Goal: Transaction & Acquisition: Purchase product/service

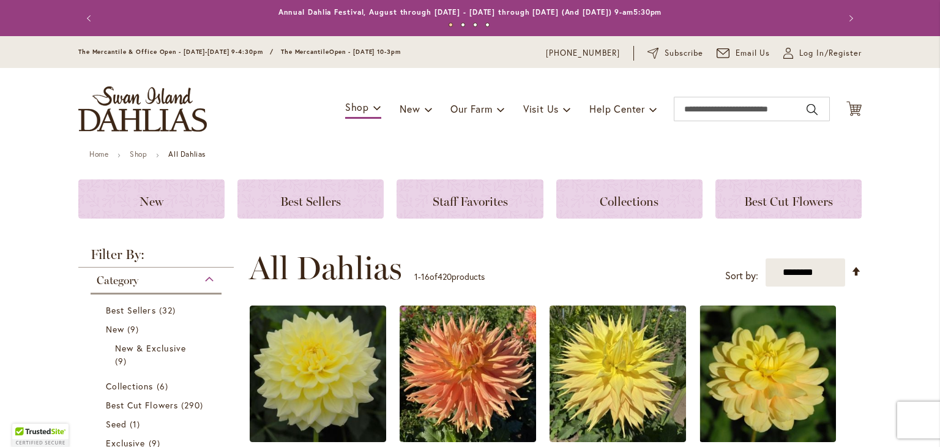
select select "**"
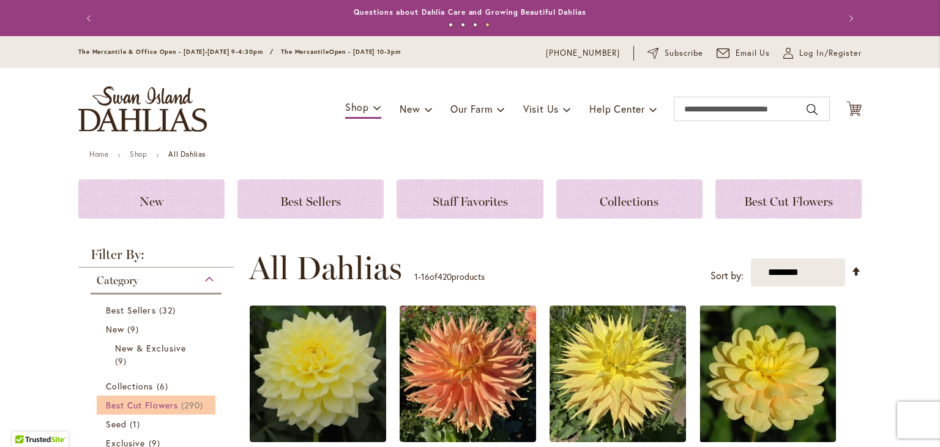
click at [159, 406] on span "Best Cut Flowers" at bounding box center [142, 405] width 72 height 12
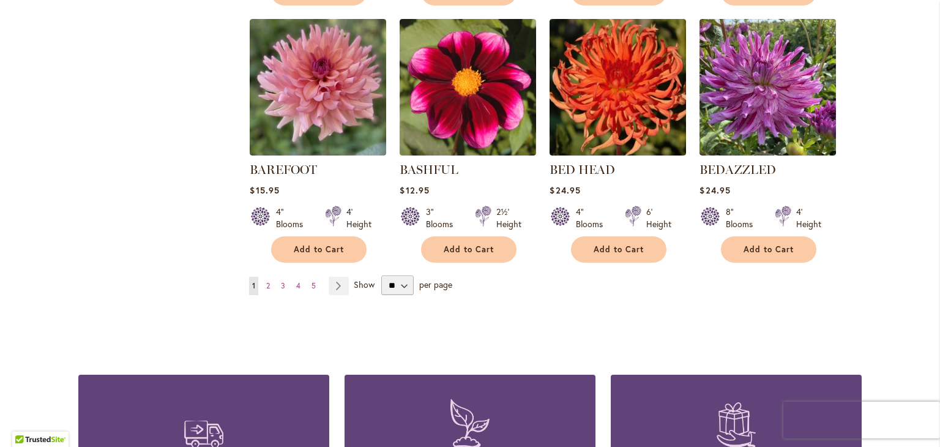
scroll to position [1035, 0]
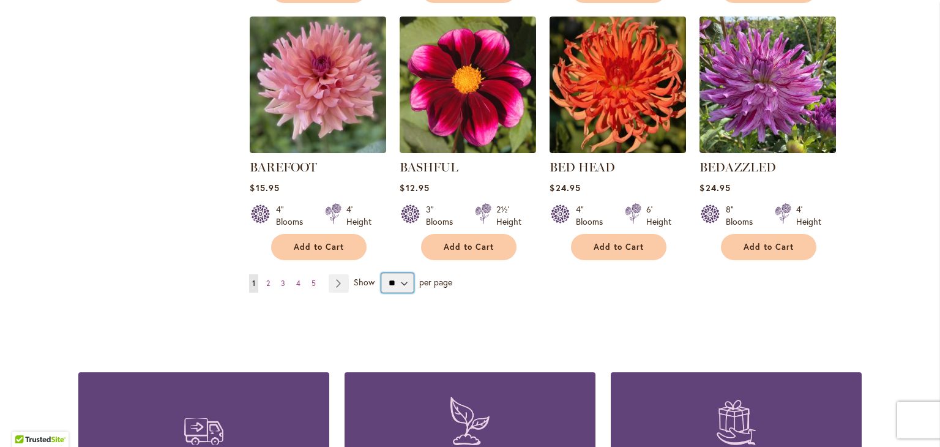
click at [402, 276] on select "** ** ** **" at bounding box center [397, 283] width 32 height 20
select select "**"
click at [381, 273] on select "** ** ** **" at bounding box center [397, 283] width 32 height 20
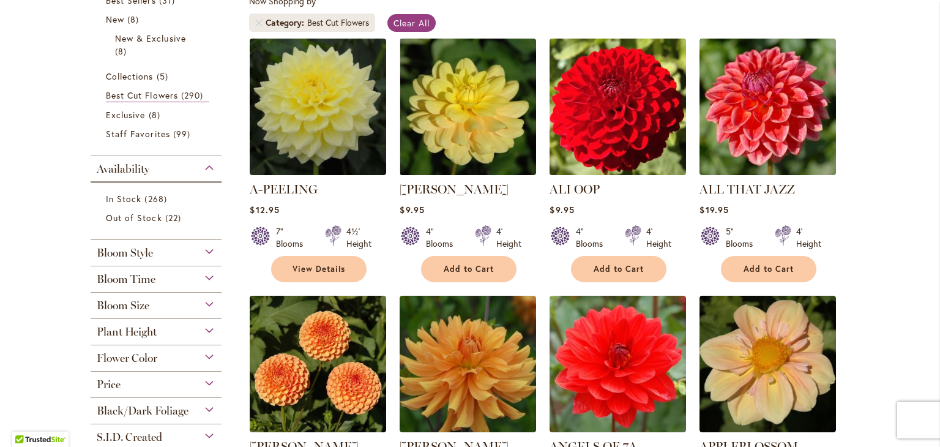
scroll to position [242, 0]
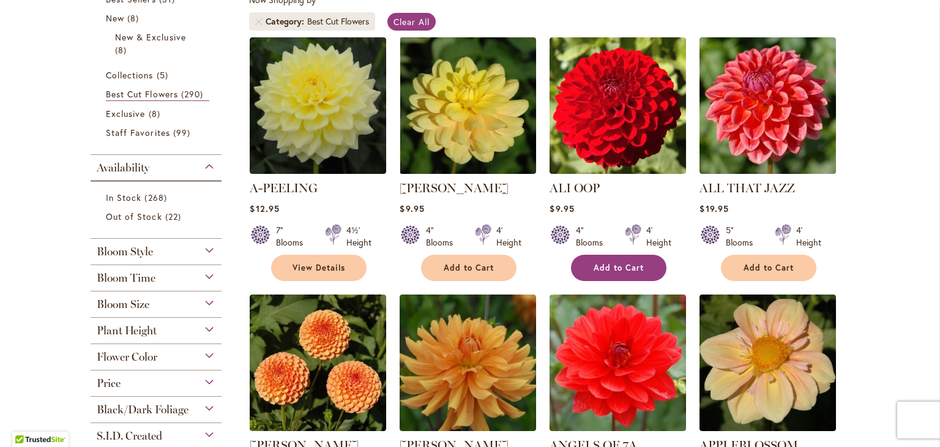
click at [594, 269] on span "Add to Cart" at bounding box center [619, 268] width 50 height 10
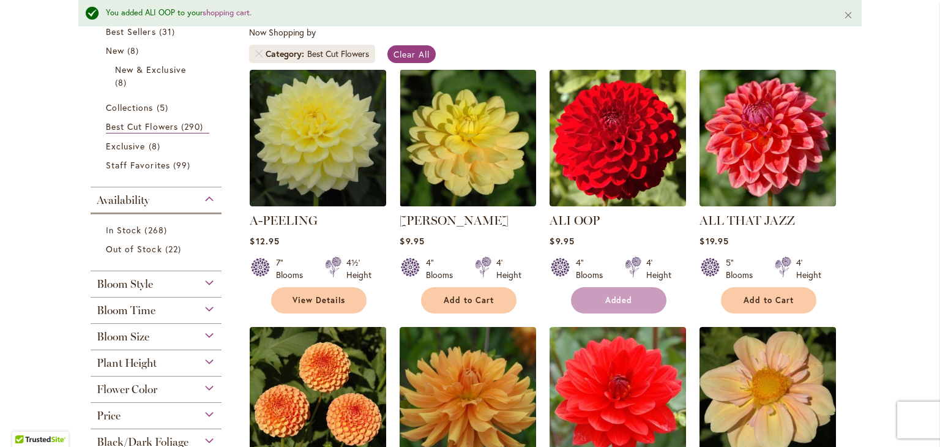
scroll to position [274, 0]
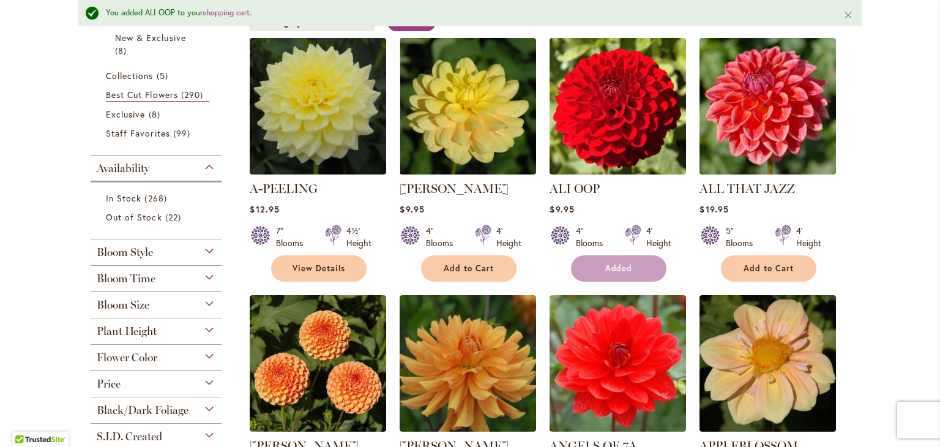
click at [592, 269] on form "Added" at bounding box center [619, 268] width 96 height 26
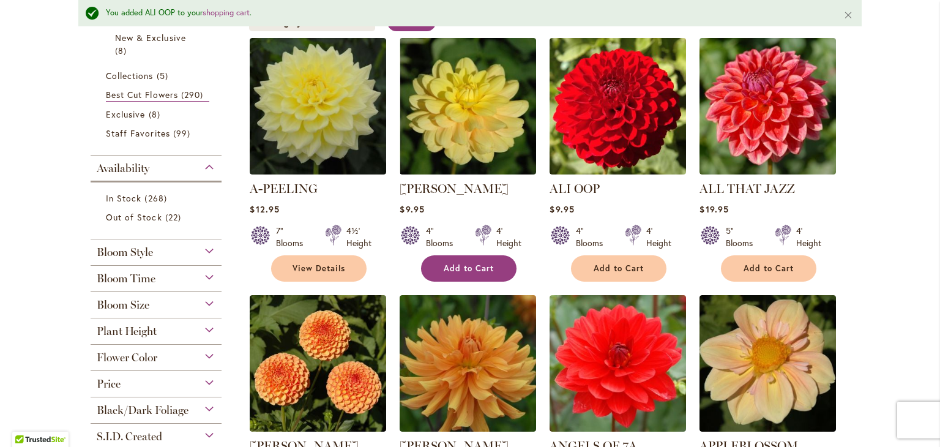
click at [455, 272] on button "Add to Cart" at bounding box center [469, 268] width 96 height 26
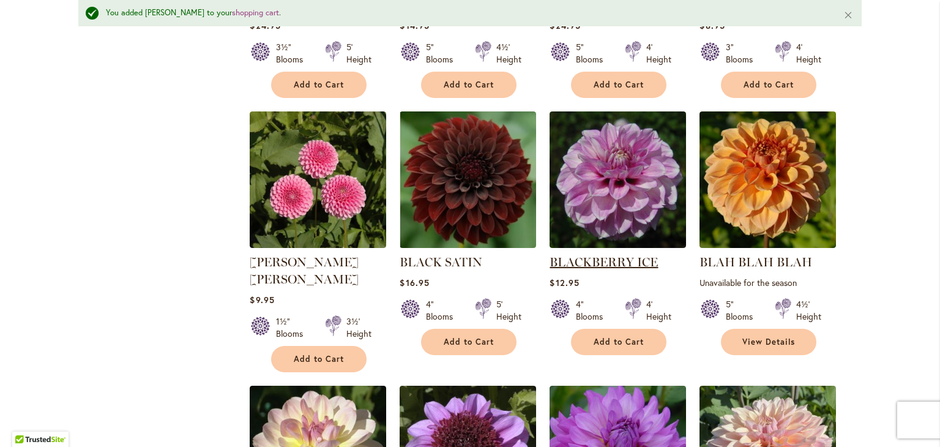
scroll to position [1491, 0]
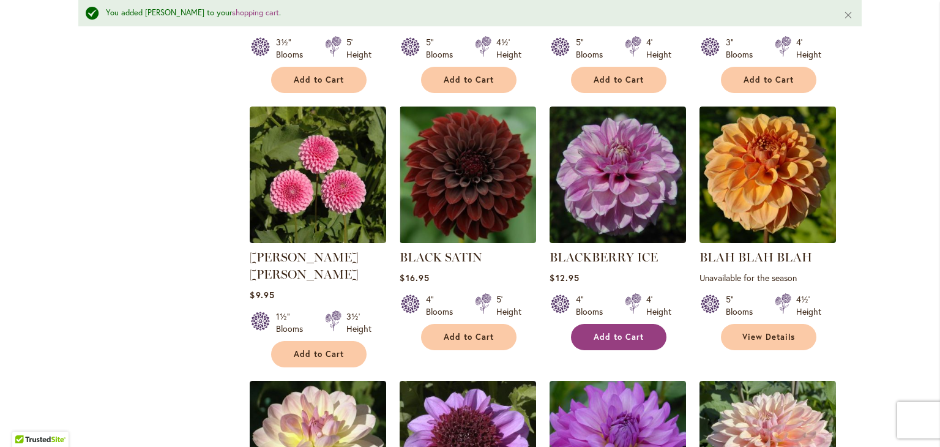
click at [627, 332] on span "Add to Cart" at bounding box center [619, 337] width 50 height 10
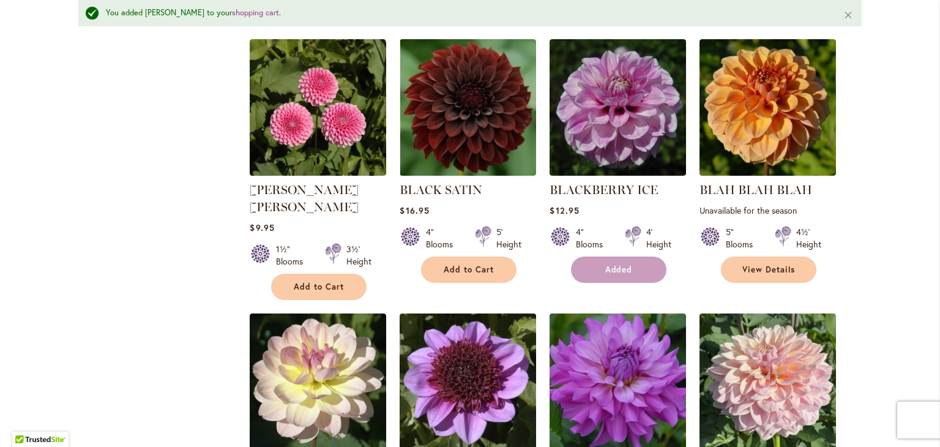
scroll to position [1596, 0]
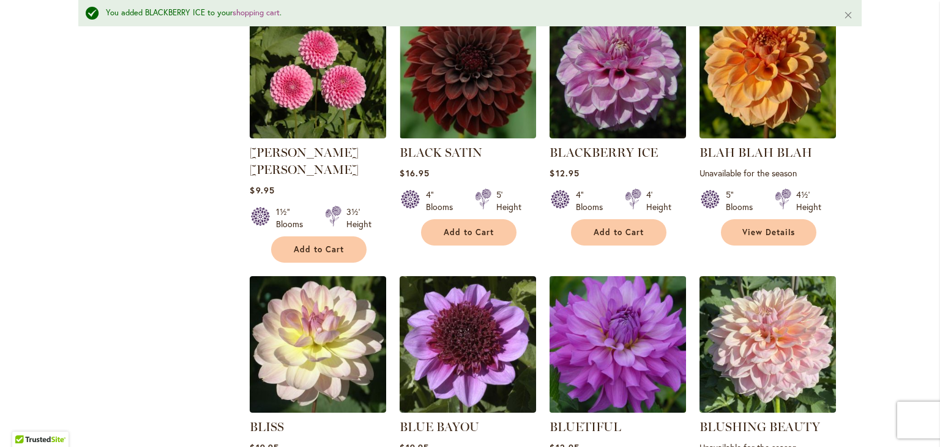
click at [610, 372] on img at bounding box center [618, 343] width 143 height 143
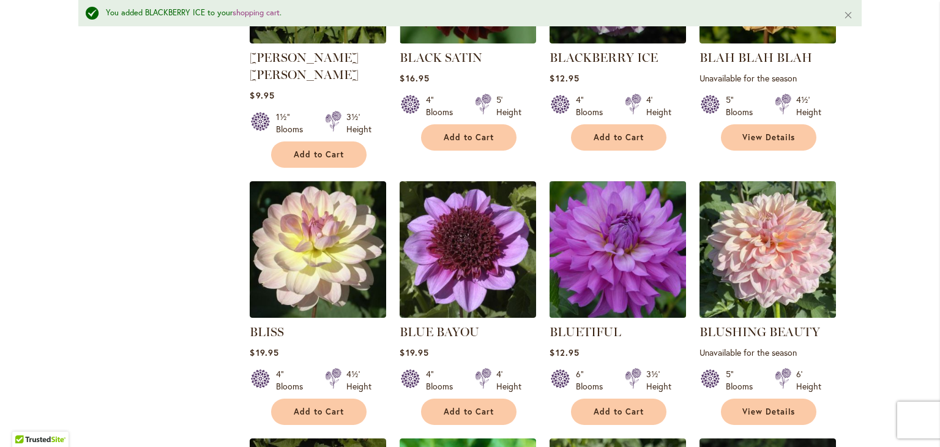
scroll to position [1692, 0]
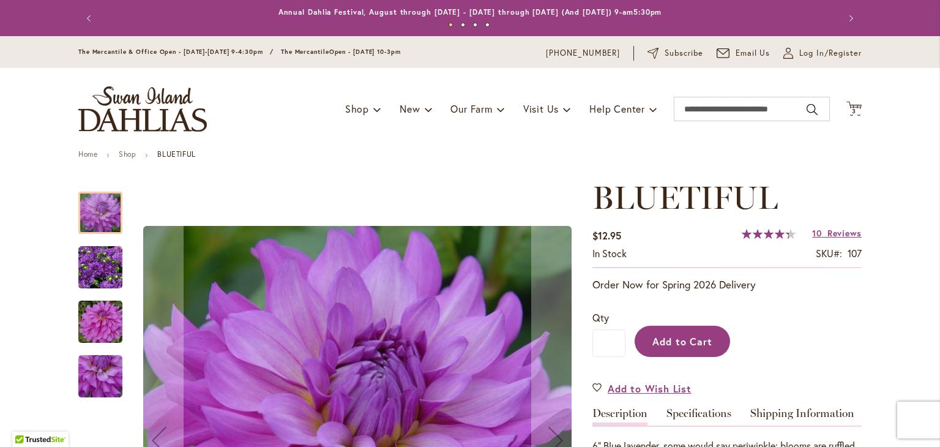
click at [667, 336] on span "Add to Cart" at bounding box center [683, 341] width 61 height 13
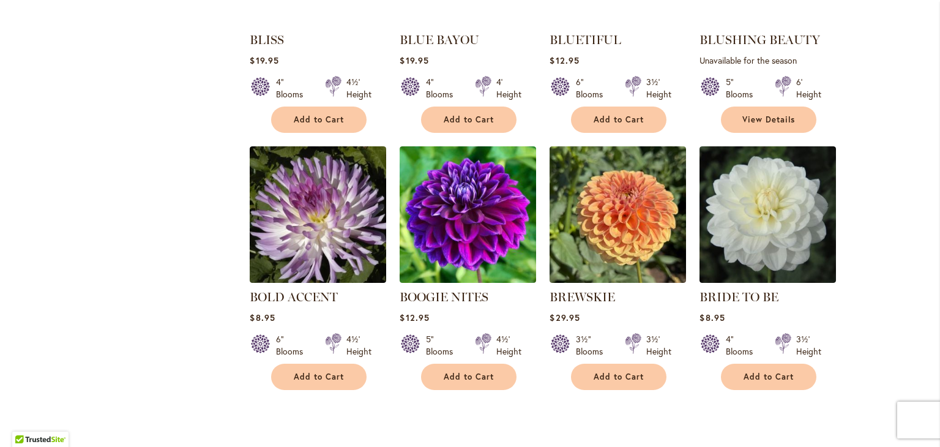
scroll to position [1951, 0]
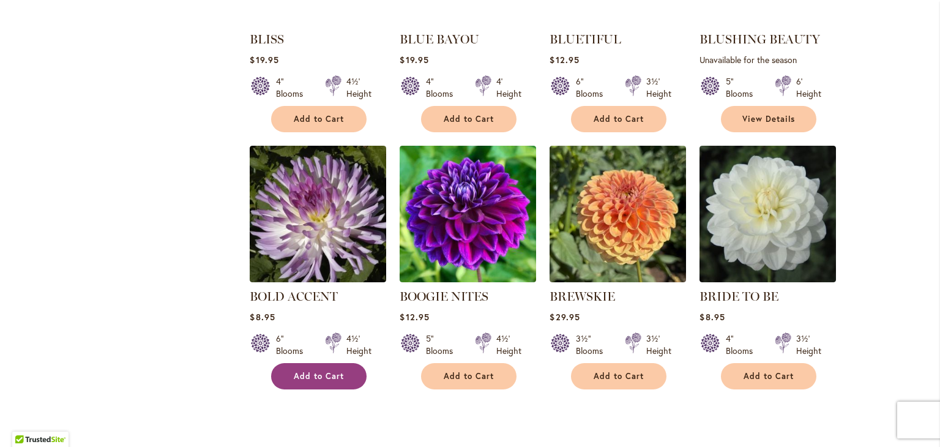
click at [309, 371] on span "Add to Cart" at bounding box center [319, 376] width 50 height 10
click at [467, 352] on div "5" Blooms 4½' Height" at bounding box center [468, 340] width 137 height 34
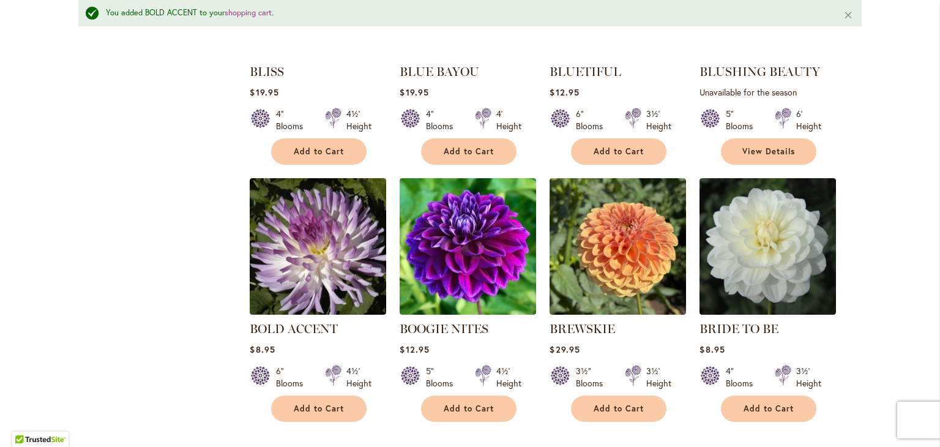
click at [467, 355] on div "5" Blooms 4½' Height" at bounding box center [468, 372] width 137 height 34
click at [458, 403] on span "Add to Cart" at bounding box center [469, 408] width 50 height 10
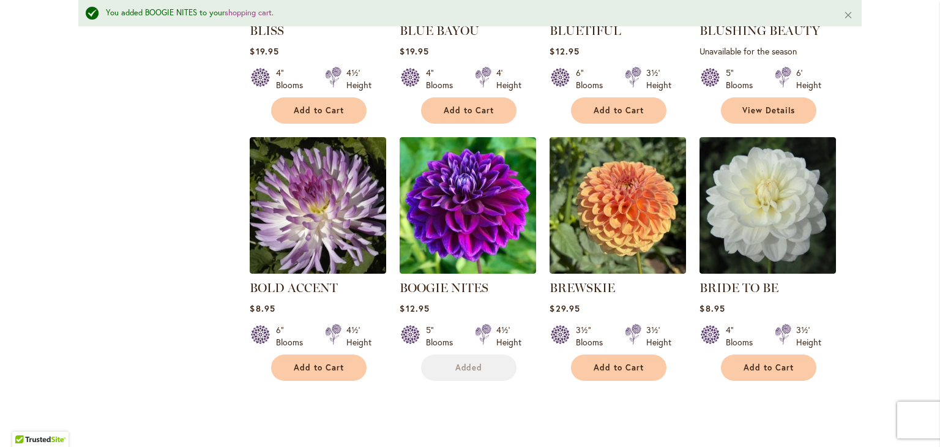
scroll to position [1993, 0]
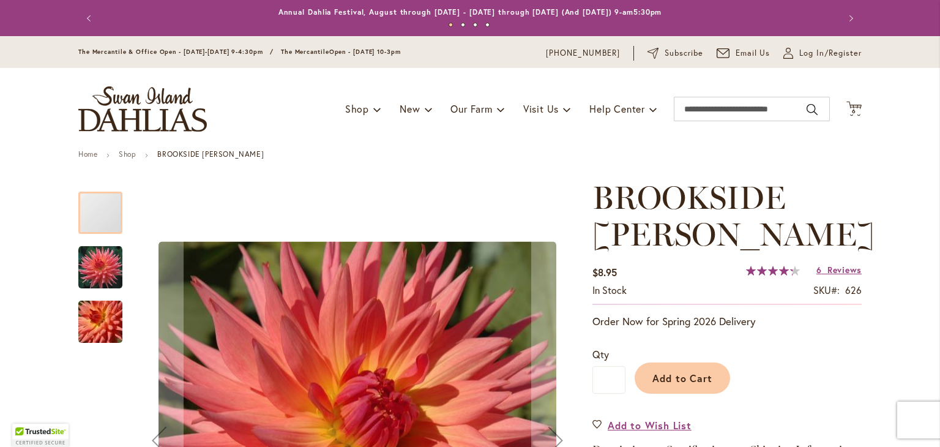
scroll to position [203, 0]
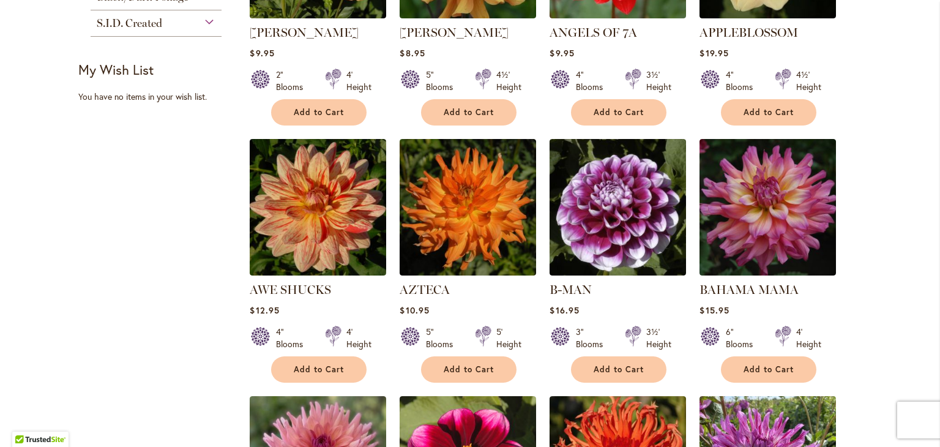
scroll to position [656, 0]
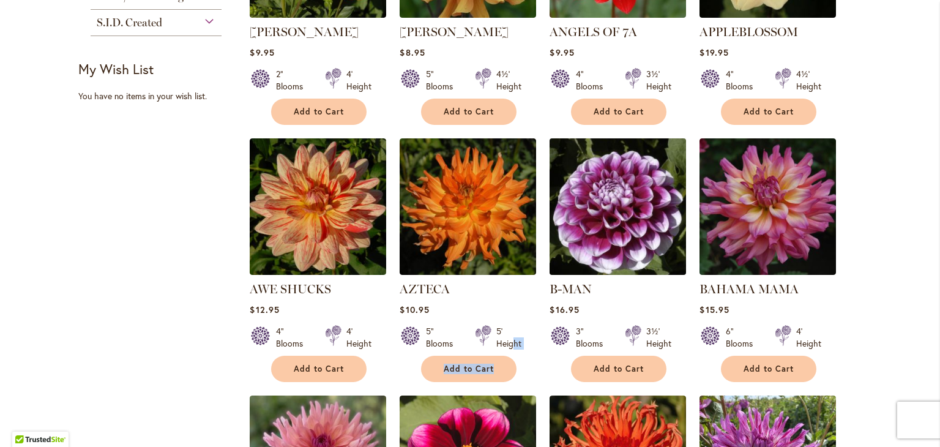
drag, startPoint x: 508, startPoint y: 336, endPoint x: 563, endPoint y: 230, distance: 119.9
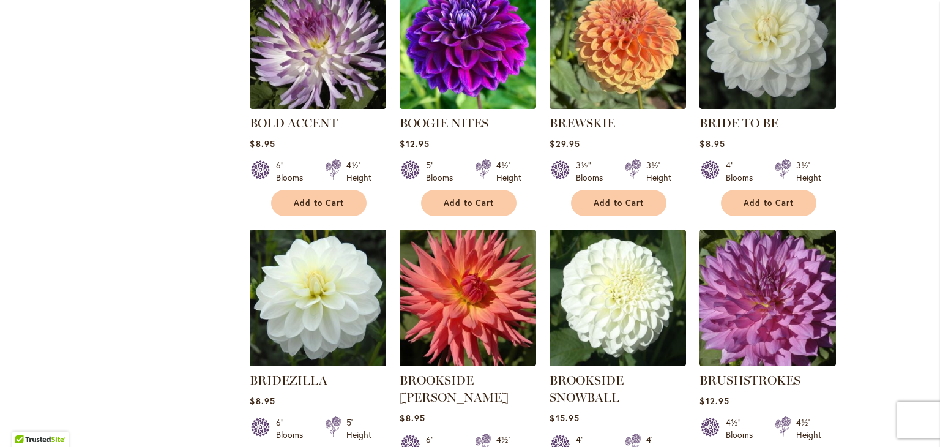
scroll to position [2127, 0]
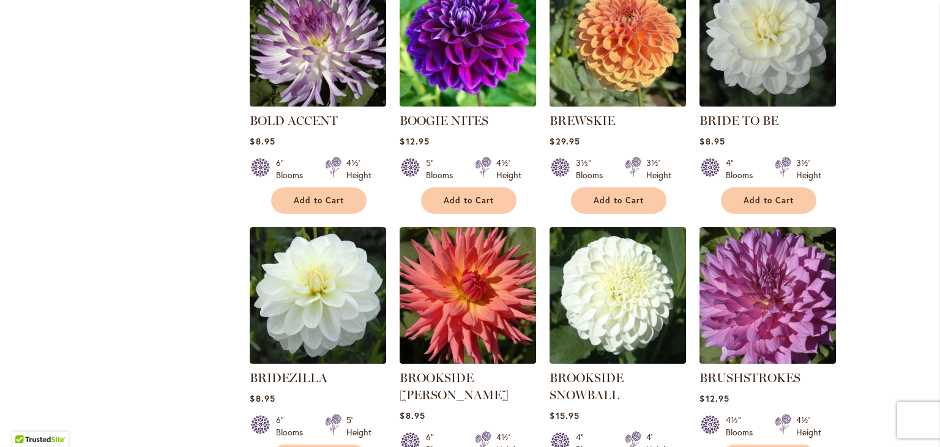
click at [550, 259] on img at bounding box center [618, 295] width 137 height 137
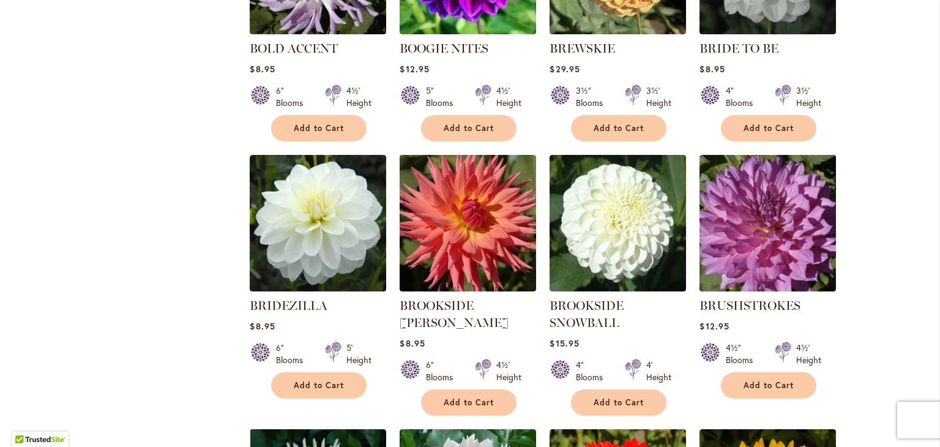
scroll to position [2203, 0]
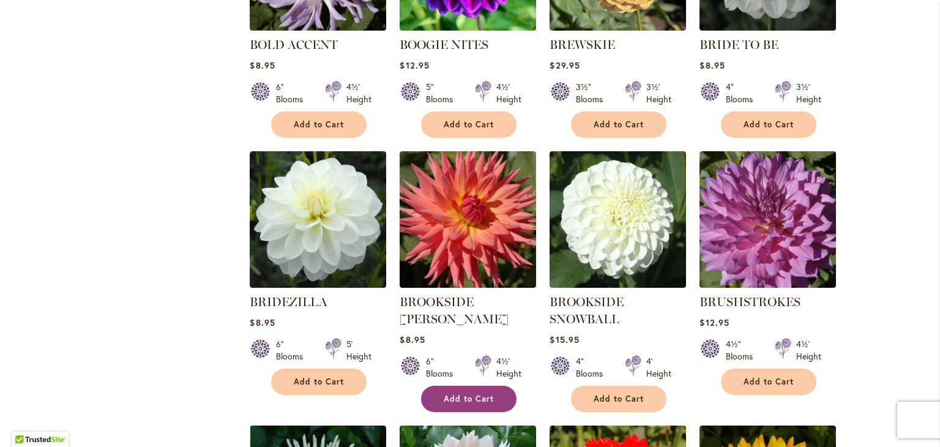
click at [466, 394] on span "Add to Cart" at bounding box center [469, 399] width 50 height 10
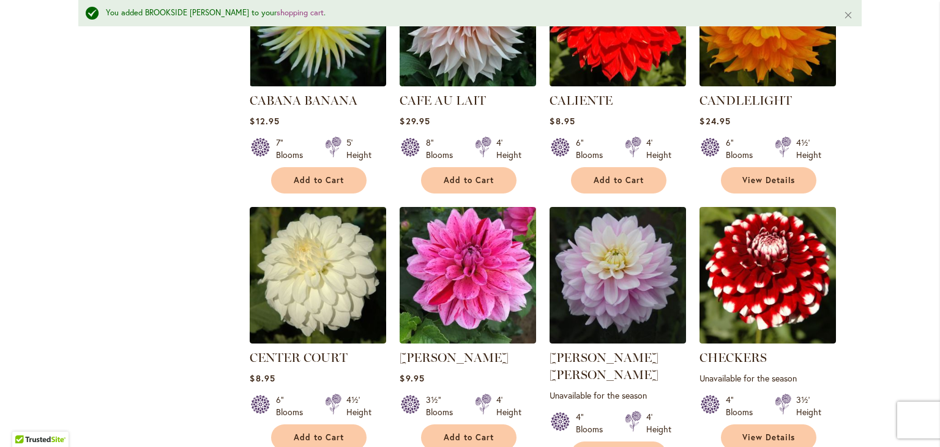
scroll to position [2722, 0]
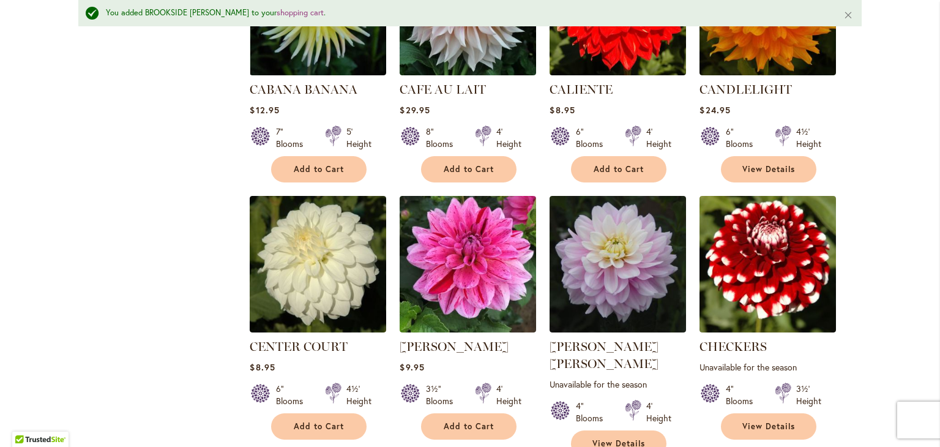
click at [469, 373] on div "3½" Blooms 4' Height" at bounding box center [468, 390] width 137 height 34
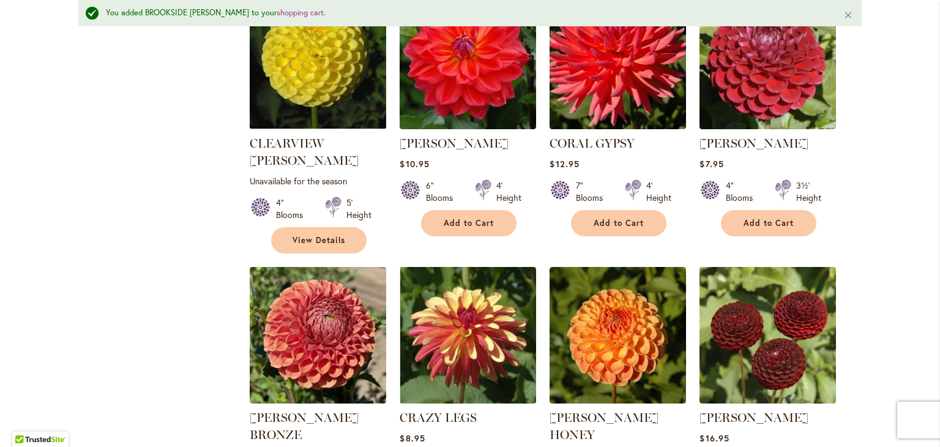
scroll to position [3732, 0]
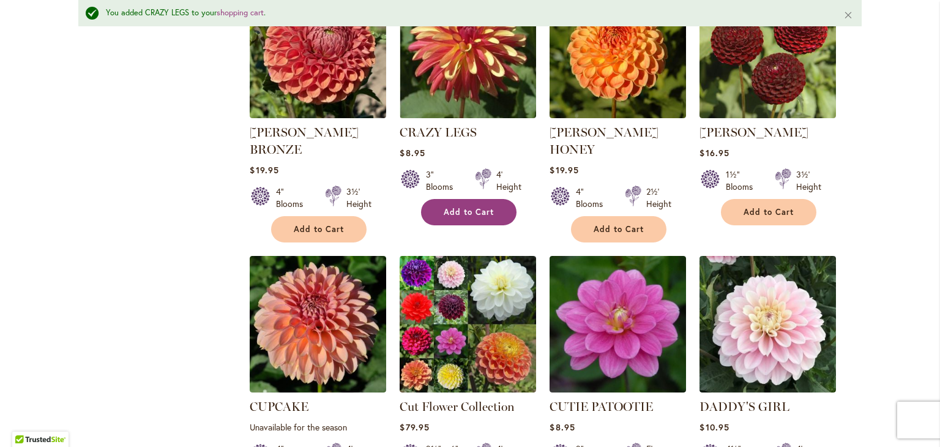
scroll to position [4016, 0]
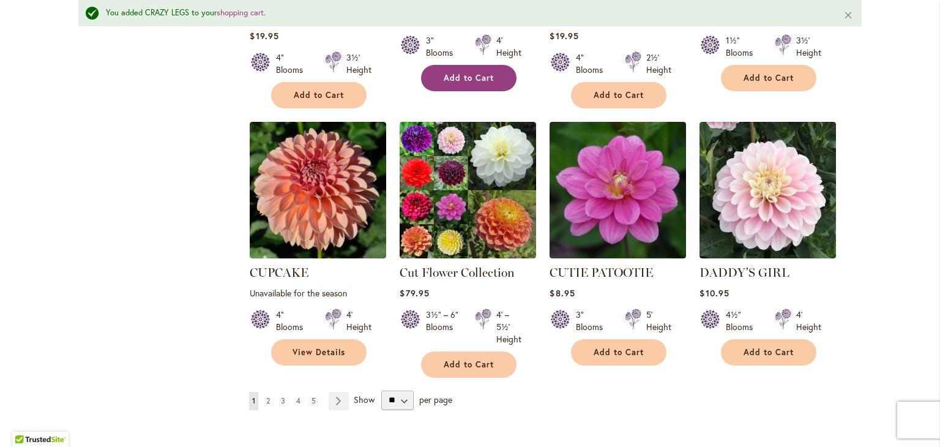
scroll to position [4156, 0]
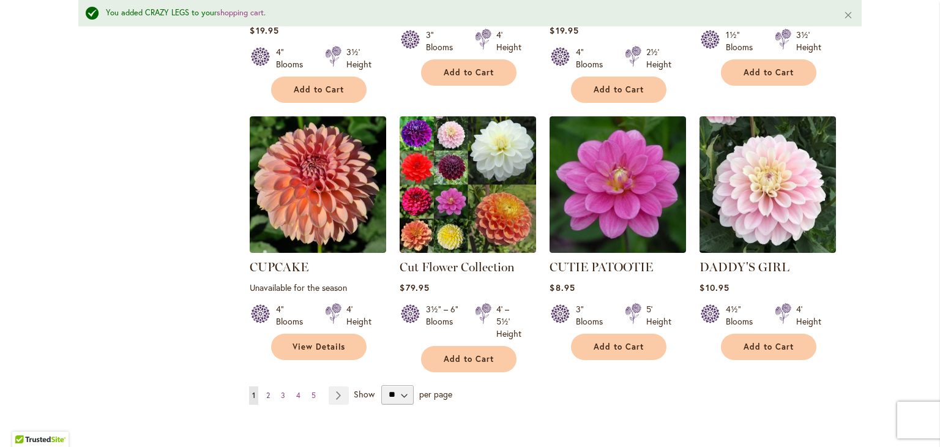
click at [266, 391] on span "2" at bounding box center [268, 395] width 4 height 9
click at [265, 386] on link "Page 2" at bounding box center [268, 395] width 10 height 18
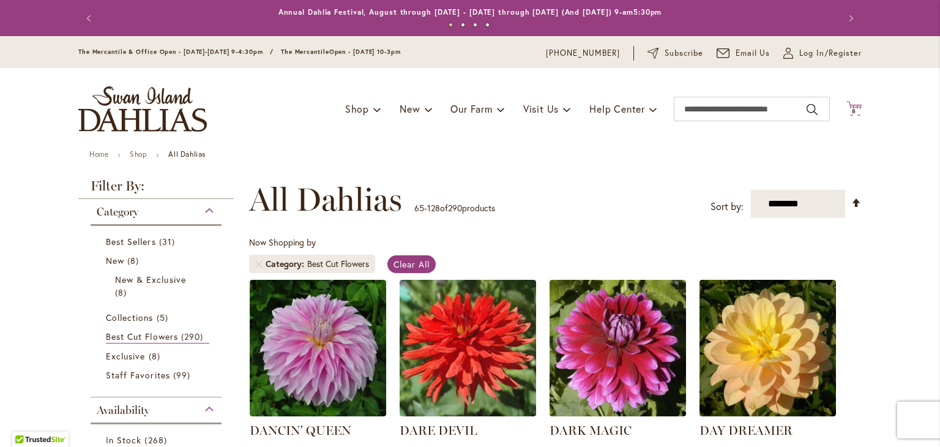
click at [852, 103] on icon "Cart .cls-1 { fill: #231f20; }" at bounding box center [854, 108] width 15 height 15
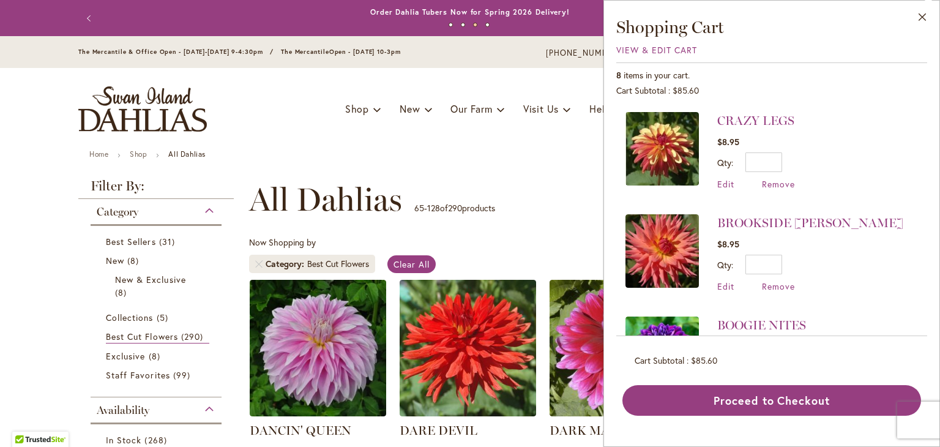
click at [284, 105] on div "Toggle Nav Shop Dahlia Tubers Collections Fresh Cut Dahlias Gardening Supplies …" at bounding box center [470, 109] width 808 height 82
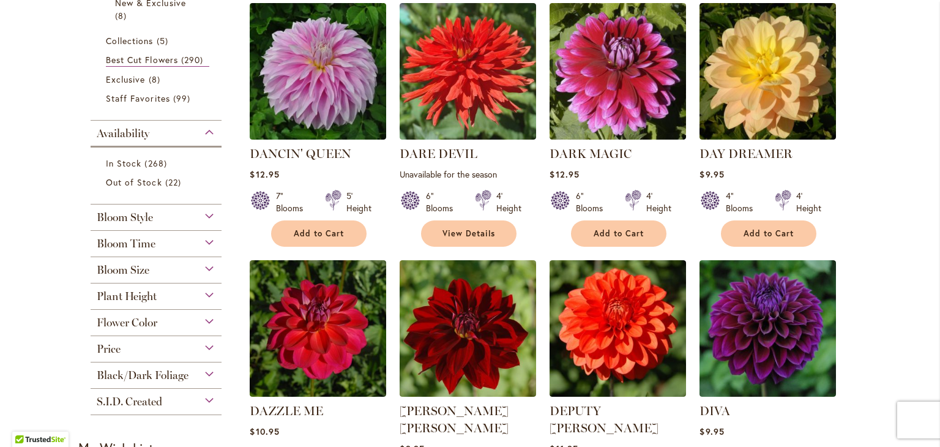
scroll to position [281, 0]
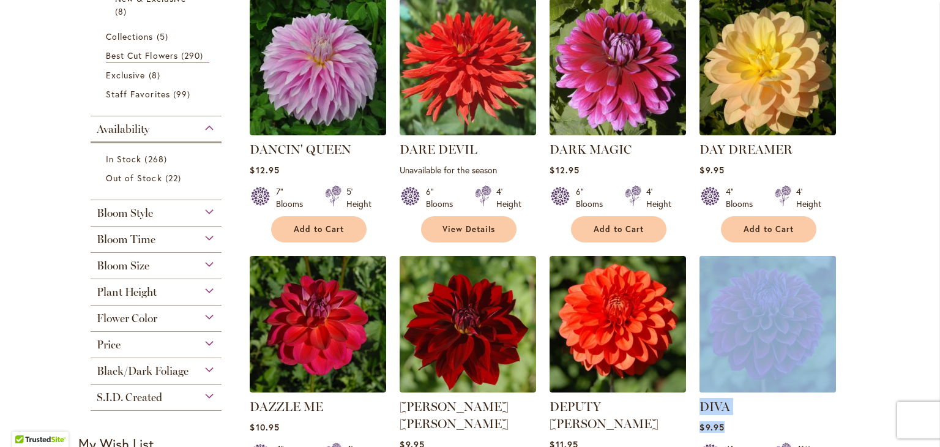
drag, startPoint x: 854, startPoint y: 414, endPoint x: 905, endPoint y: 328, distance: 101.0
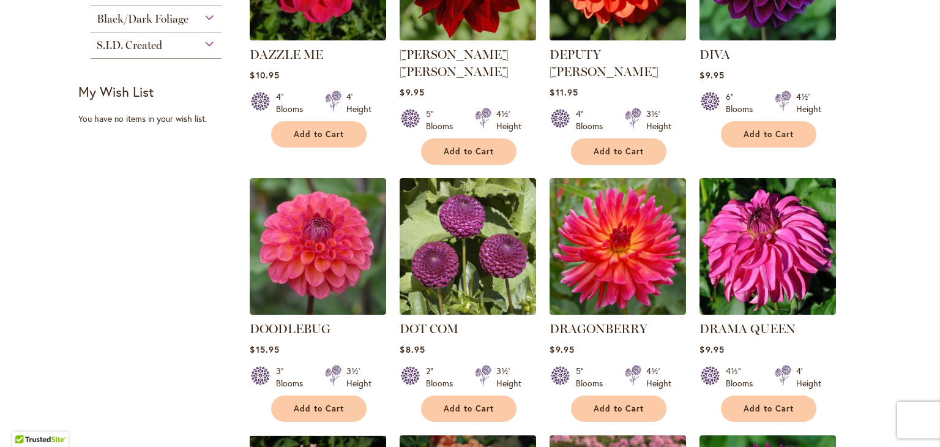
scroll to position [639, 0]
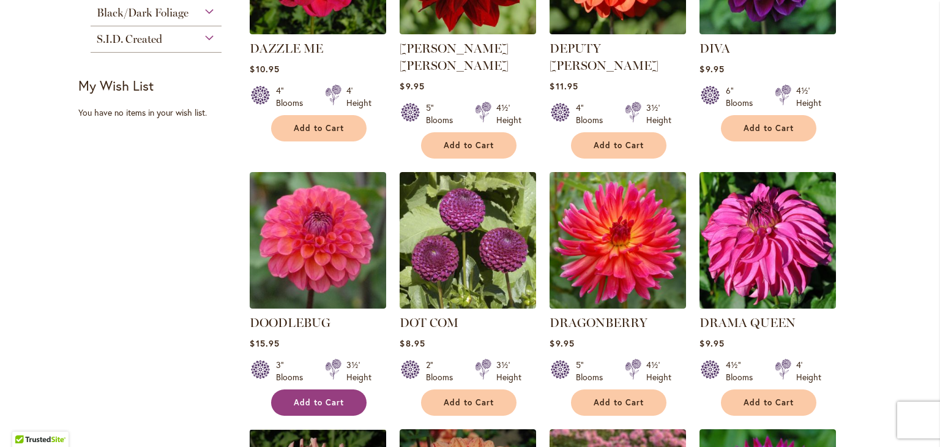
click at [306, 395] on button "Add to Cart" at bounding box center [319, 402] width 96 height 26
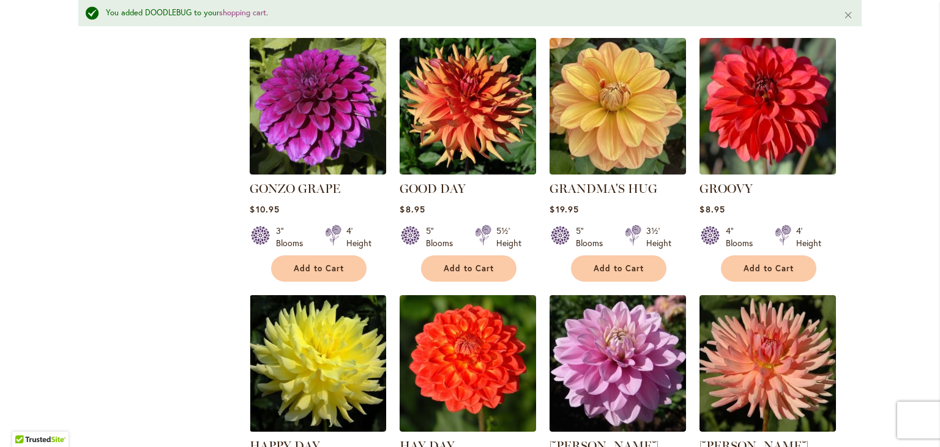
scroll to position [3256, 0]
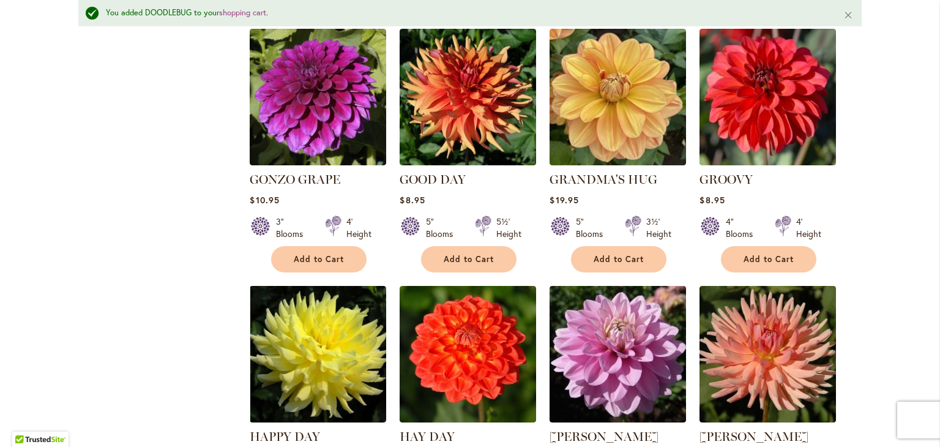
click at [809, 286] on img at bounding box center [768, 354] width 137 height 137
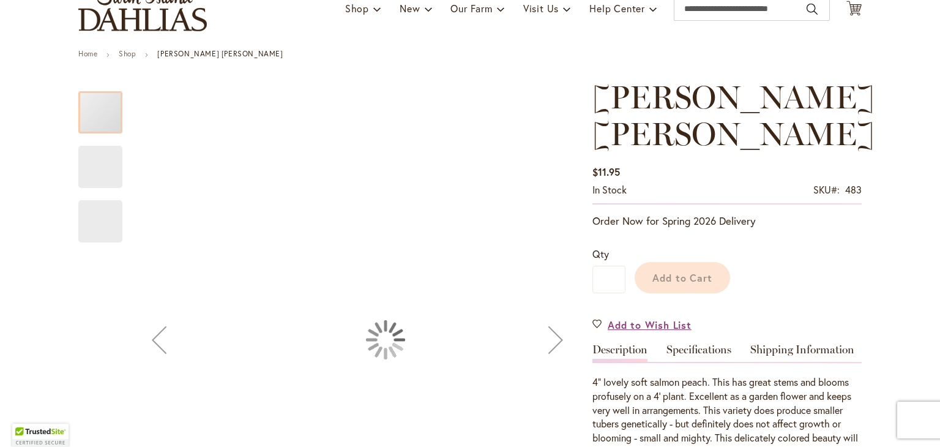
scroll to position [124, 0]
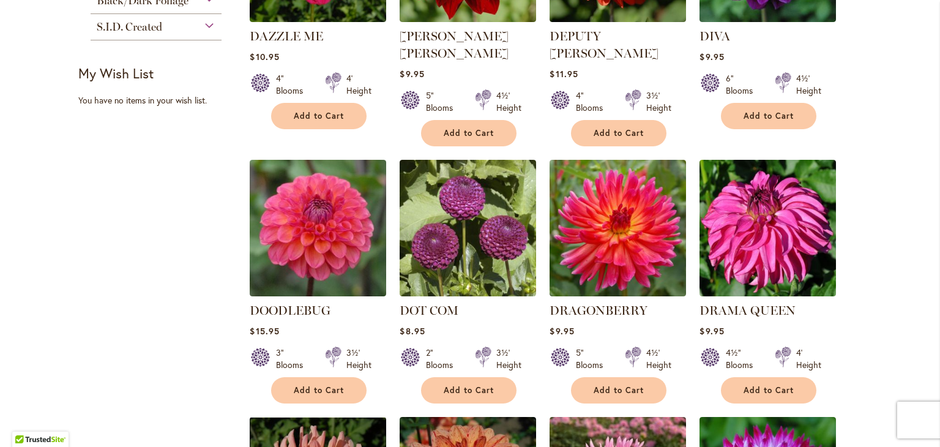
scroll to position [653, 0]
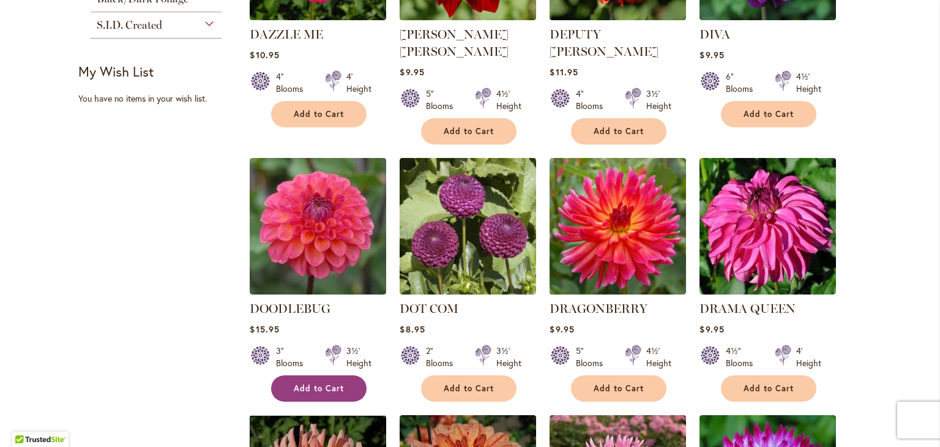
click at [303, 383] on span "Add to Cart" at bounding box center [319, 388] width 50 height 10
drag, startPoint x: 315, startPoint y: 323, endPoint x: 468, endPoint y: 73, distance: 293.8
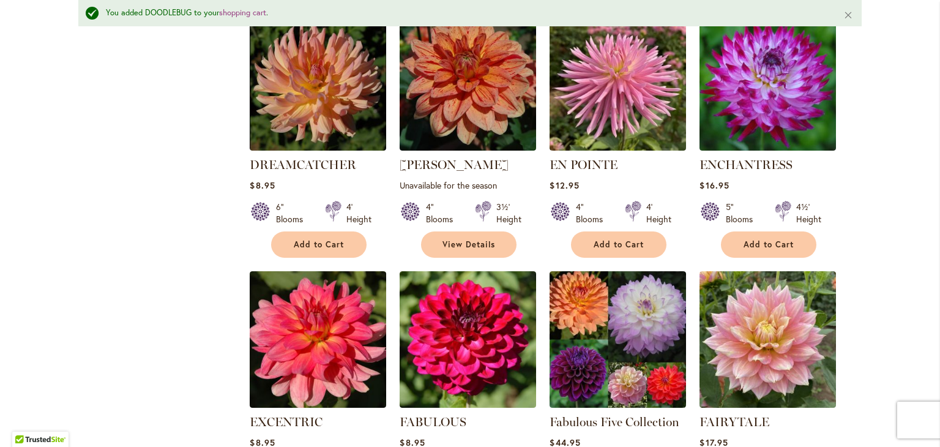
scroll to position [1119, 0]
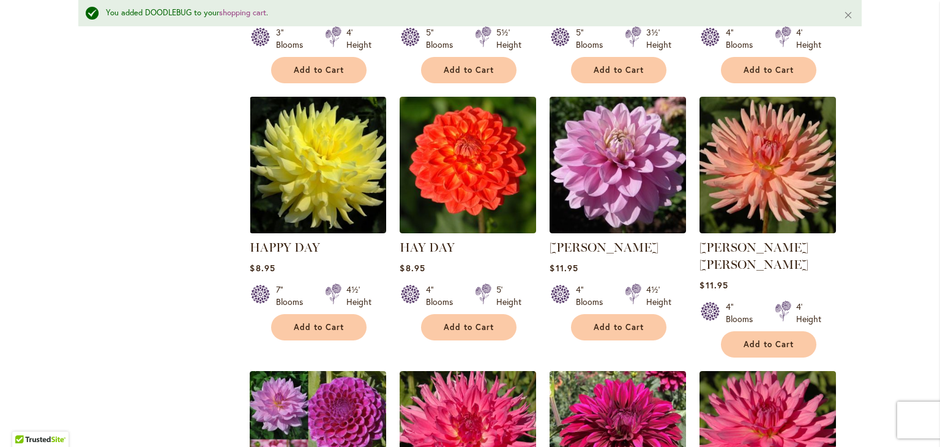
scroll to position [3447, 0]
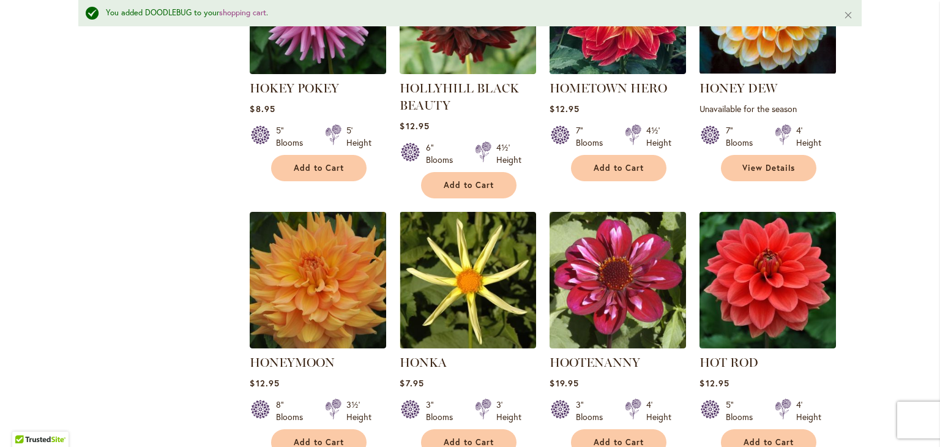
scroll to position [4175, 0]
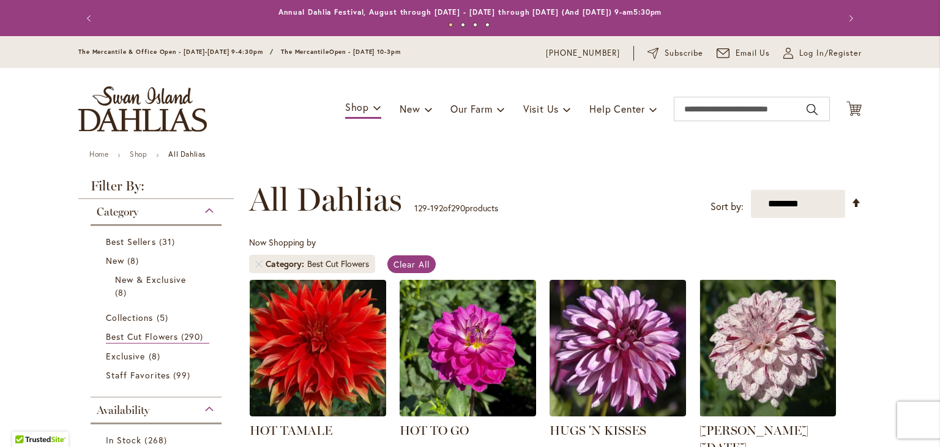
scroll to position [79, 0]
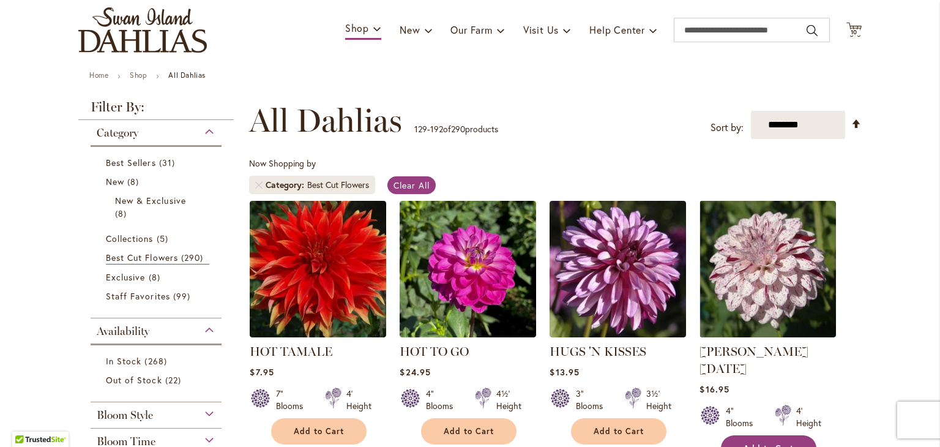
click at [751, 443] on span "Add to Cart" at bounding box center [769, 448] width 50 height 10
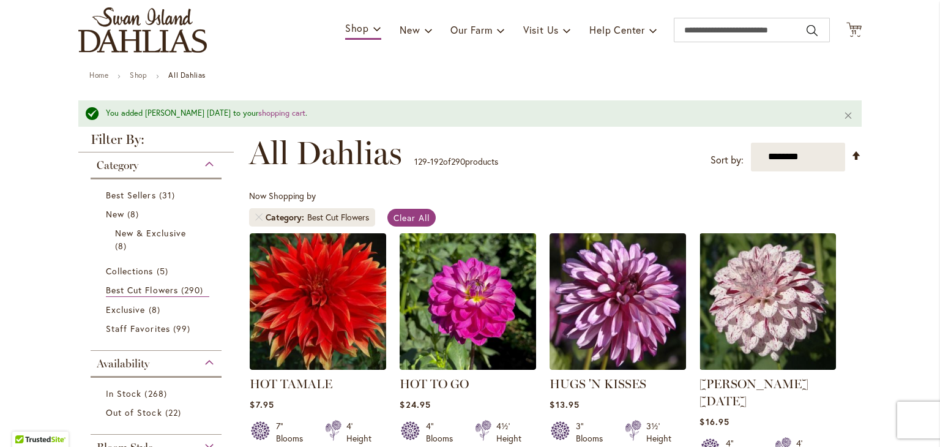
click at [615, 429] on div "3" Blooms 3½' Height" at bounding box center [618, 427] width 137 height 34
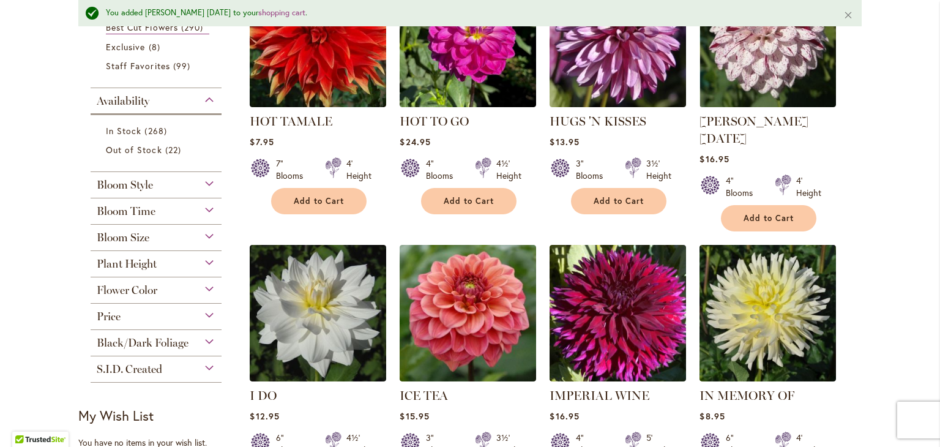
scroll to position [404, 0]
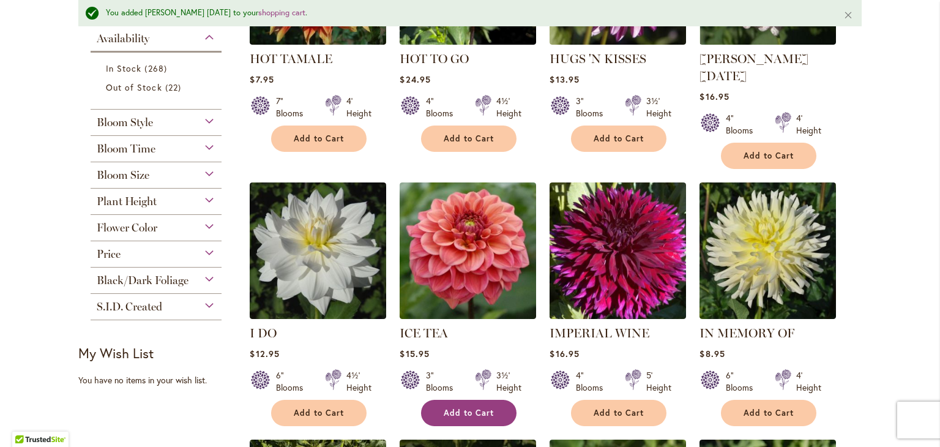
click at [463, 408] on span "Add to Cart" at bounding box center [469, 413] width 50 height 10
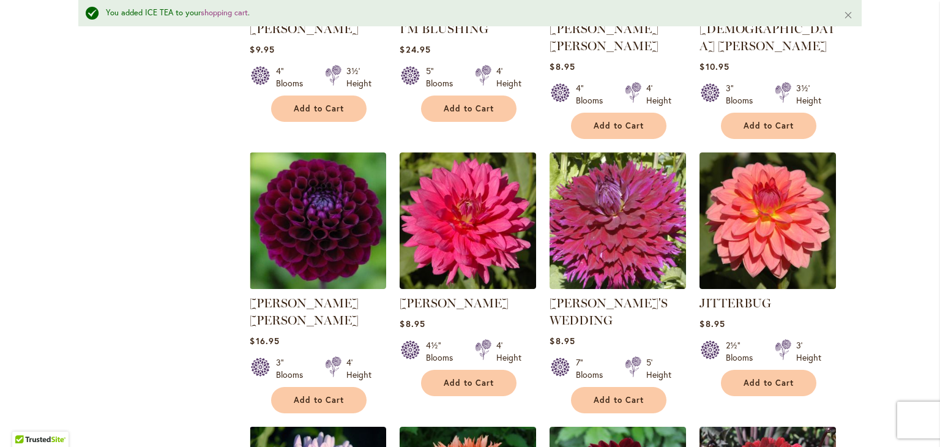
scroll to position [1223, 0]
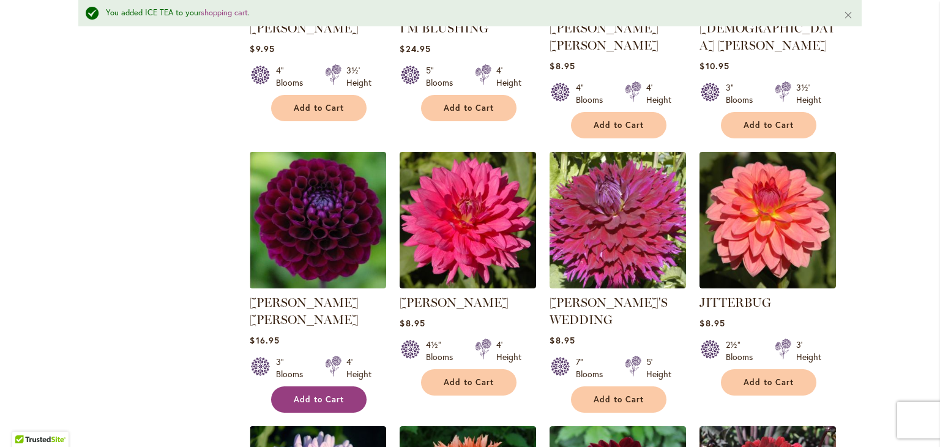
click at [313, 386] on button "Add to Cart" at bounding box center [319, 399] width 96 height 26
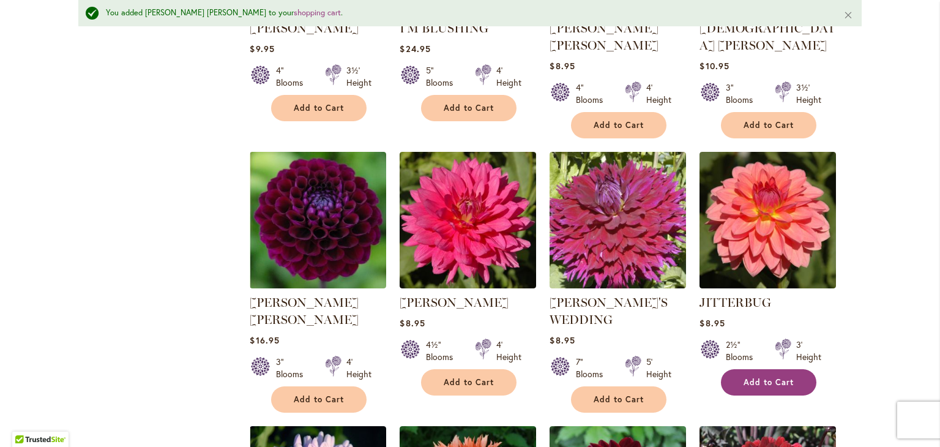
click at [770, 369] on button "Add to Cart" at bounding box center [769, 382] width 96 height 26
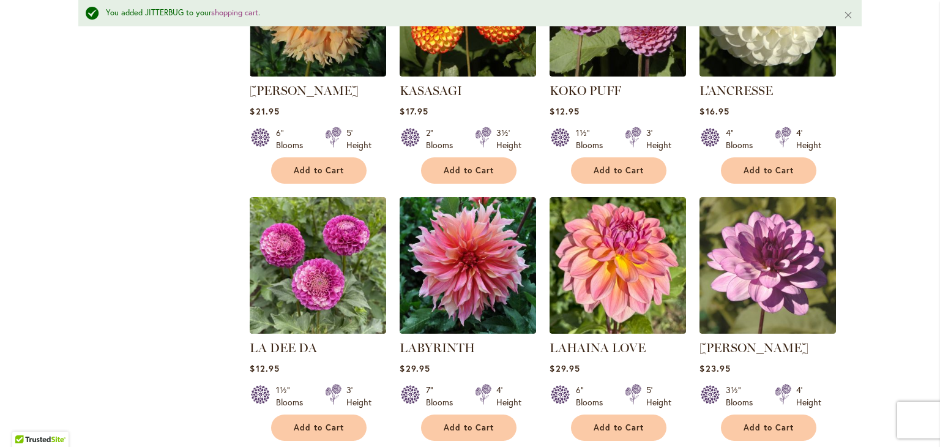
scroll to position [1969, 0]
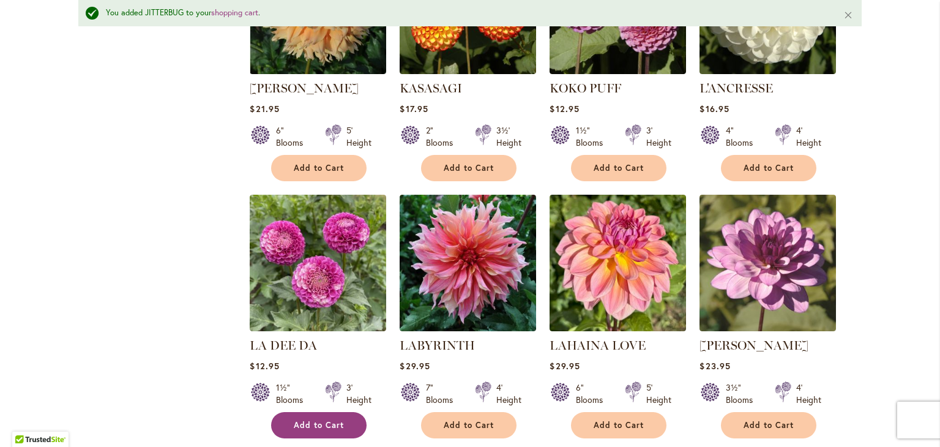
click at [320, 412] on button "Add to Cart" at bounding box center [319, 425] width 96 height 26
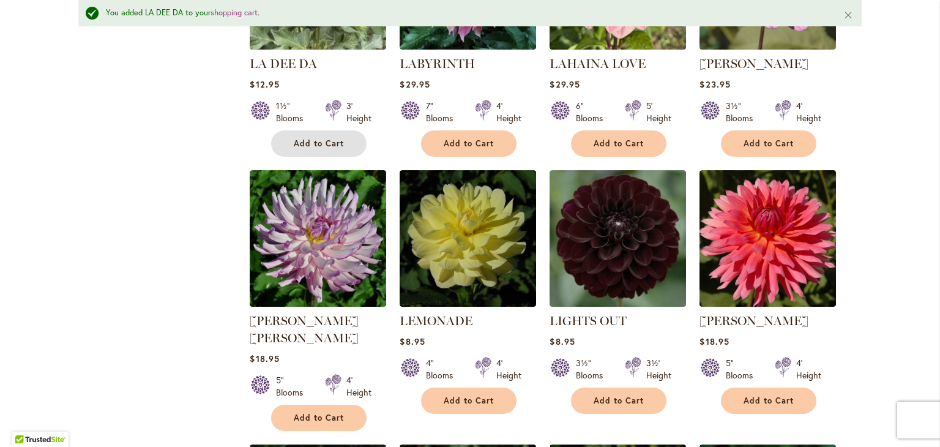
scroll to position [2293, 0]
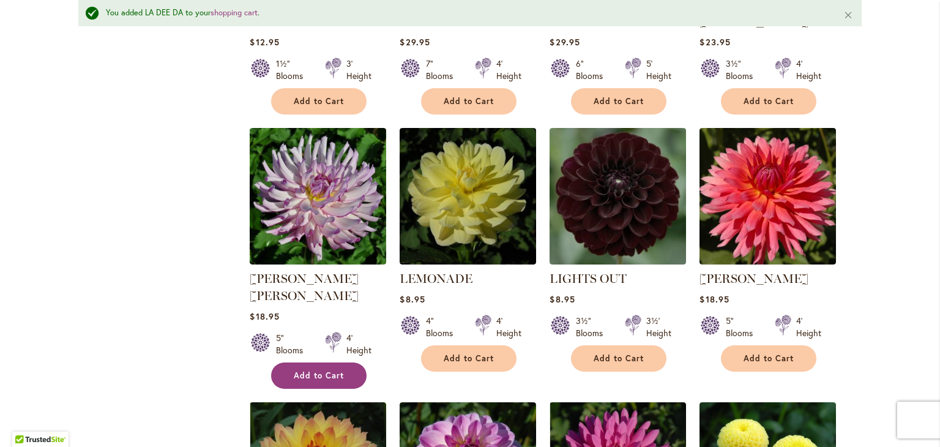
click at [309, 370] on span "Add to Cart" at bounding box center [319, 375] width 50 height 10
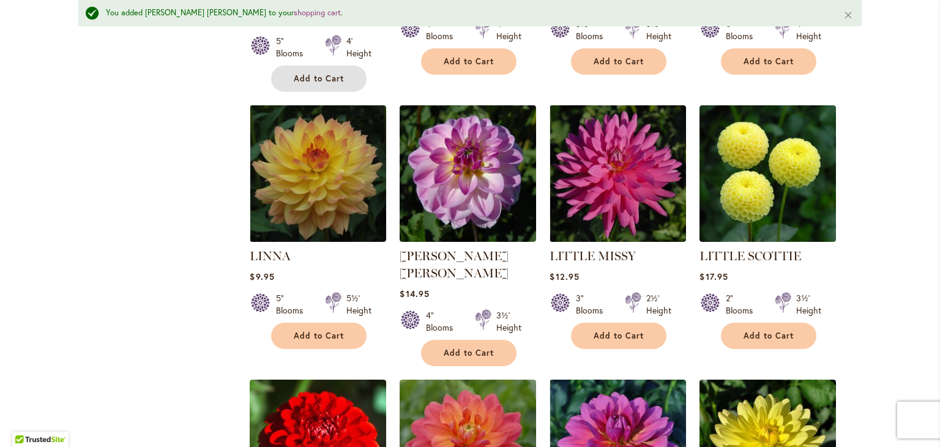
scroll to position [2596, 0]
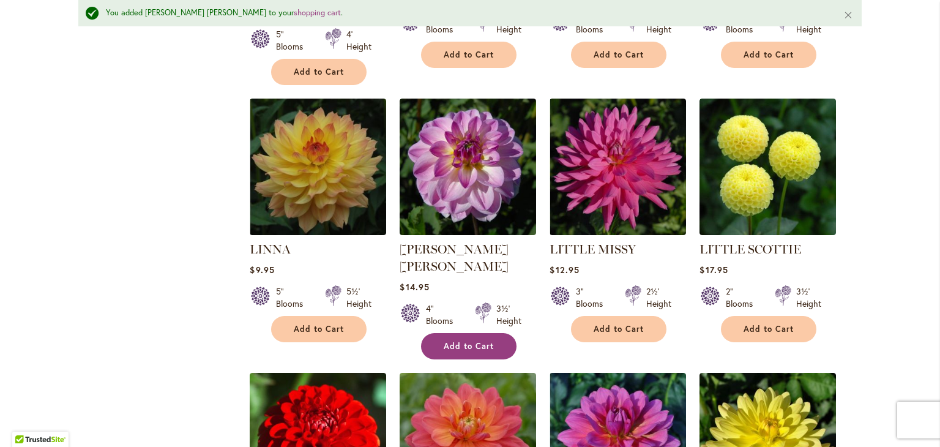
click at [465, 341] on span "Add to Cart" at bounding box center [469, 346] width 50 height 10
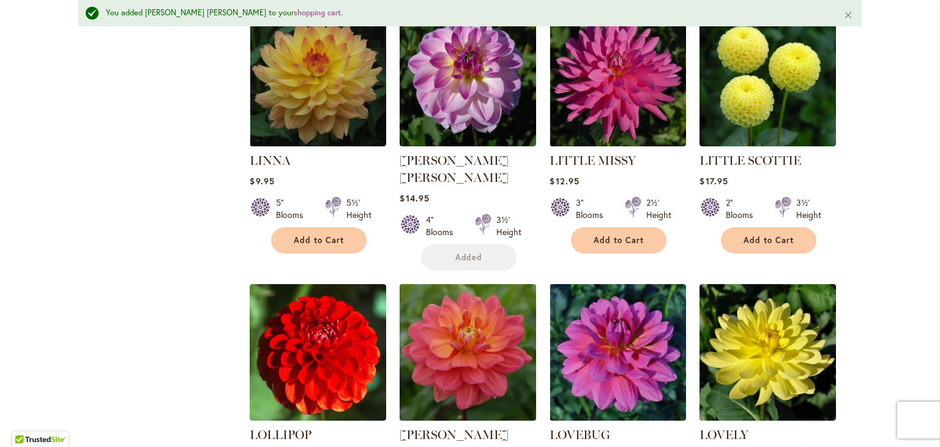
scroll to position [2686, 0]
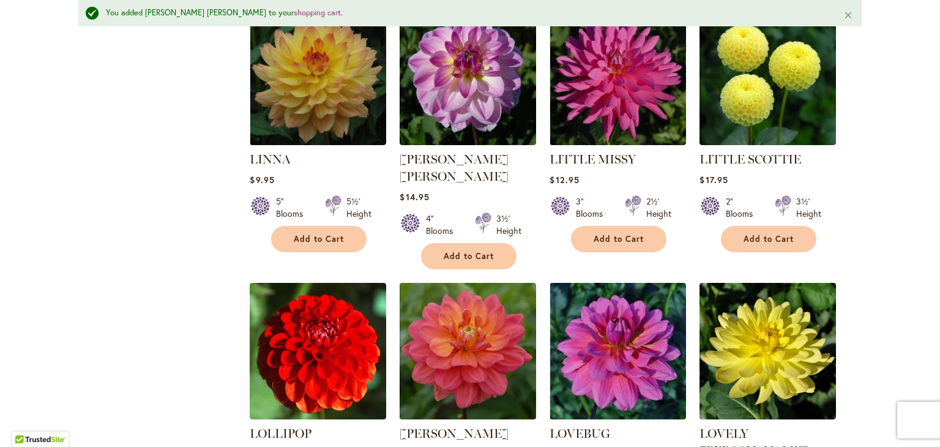
click at [481, 426] on link "[PERSON_NAME]" at bounding box center [454, 433] width 109 height 15
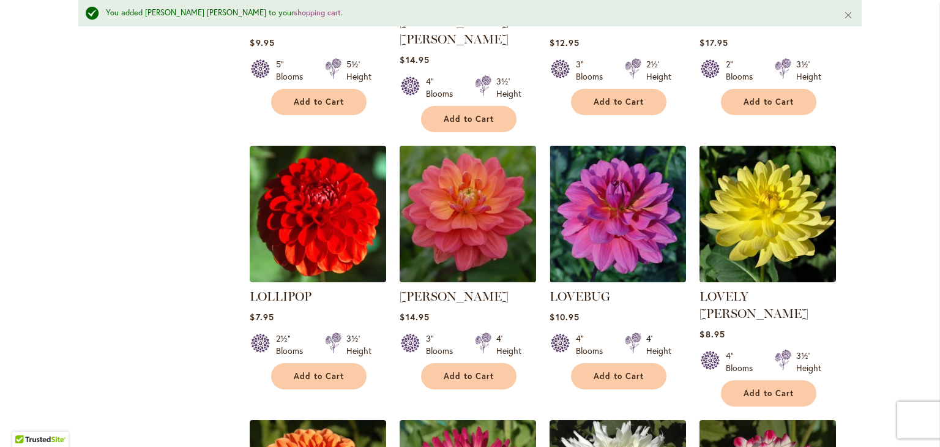
scroll to position [2860, 0]
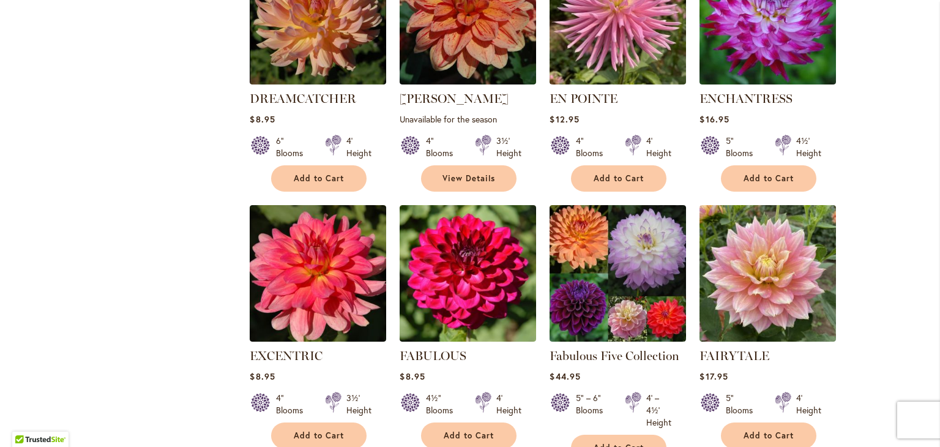
scroll to position [1168, 0]
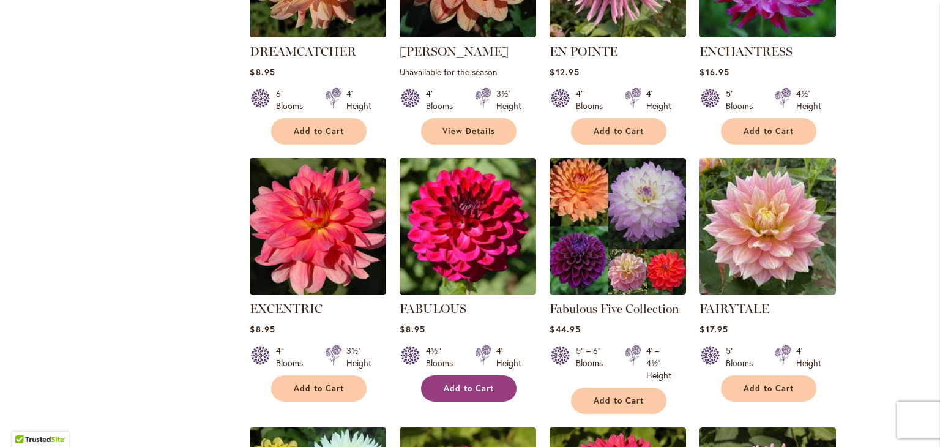
click at [476, 383] on span "Add to Cart" at bounding box center [469, 388] width 50 height 10
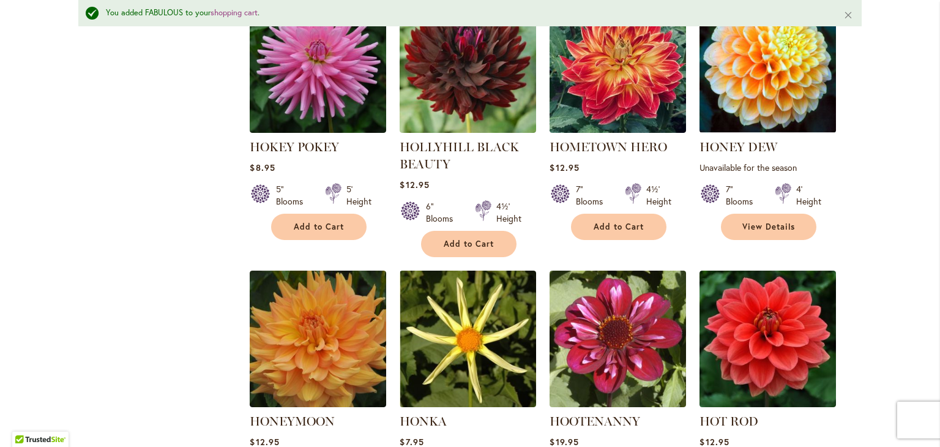
scroll to position [4109, 0]
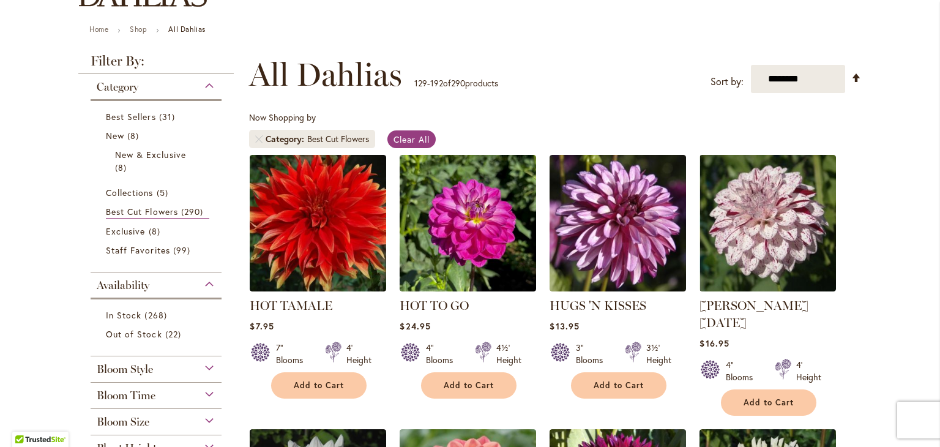
scroll to position [125, 0]
click at [758, 397] on span "Add to Cart" at bounding box center [769, 402] width 50 height 10
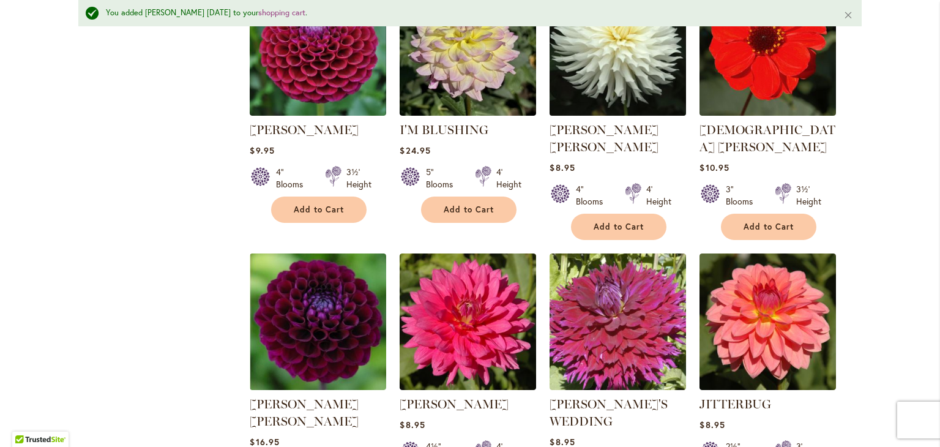
scroll to position [1123, 0]
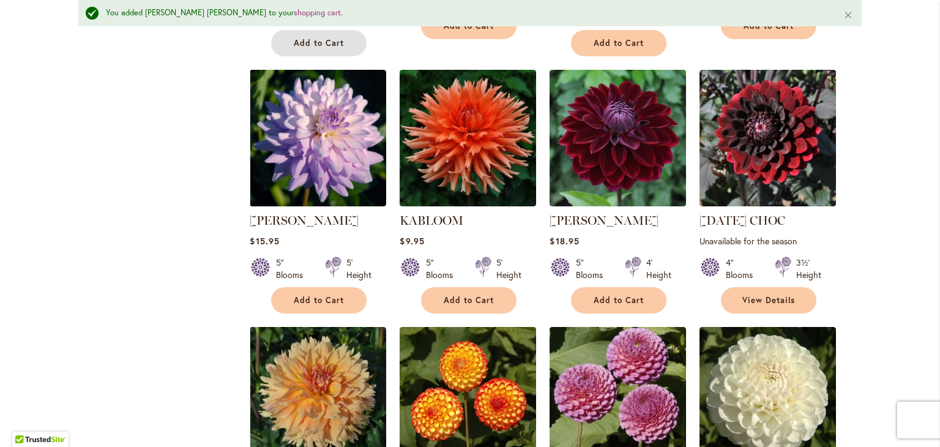
scroll to position [1581, 0]
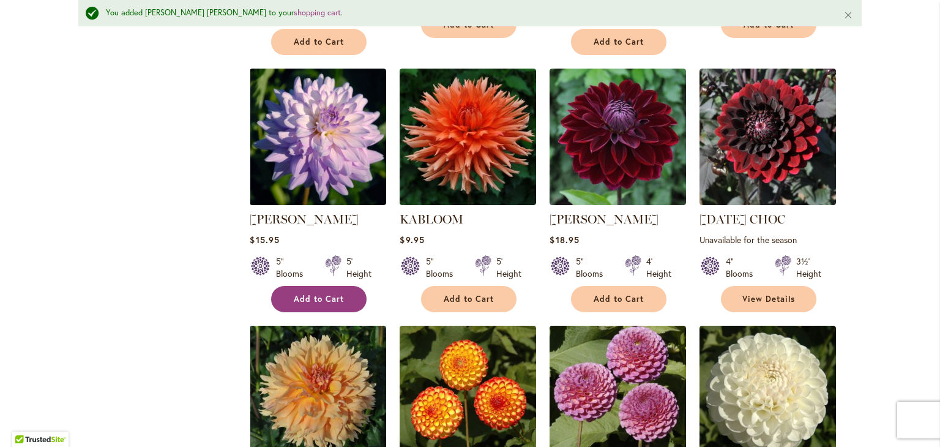
click at [315, 294] on span "Add to Cart" at bounding box center [319, 299] width 50 height 10
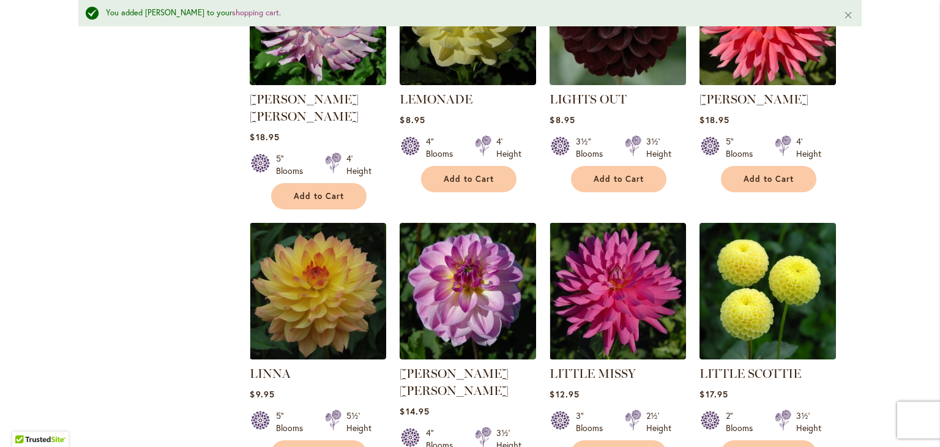
scroll to position [2473, 0]
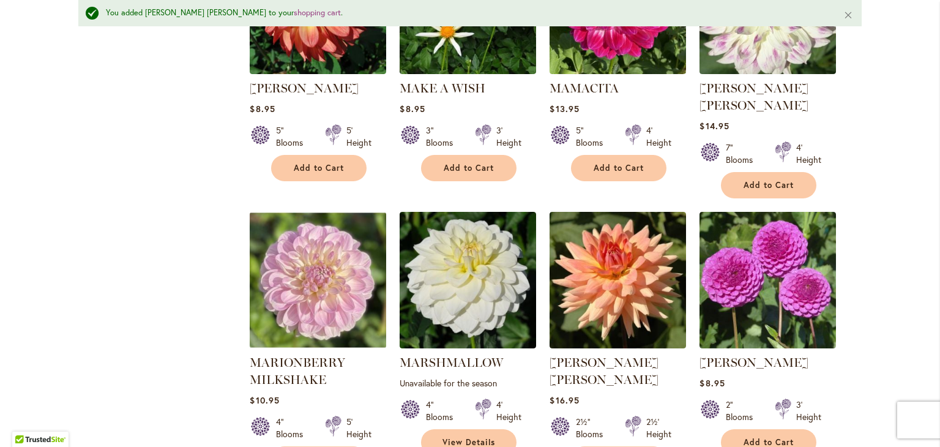
scroll to position [3575, 0]
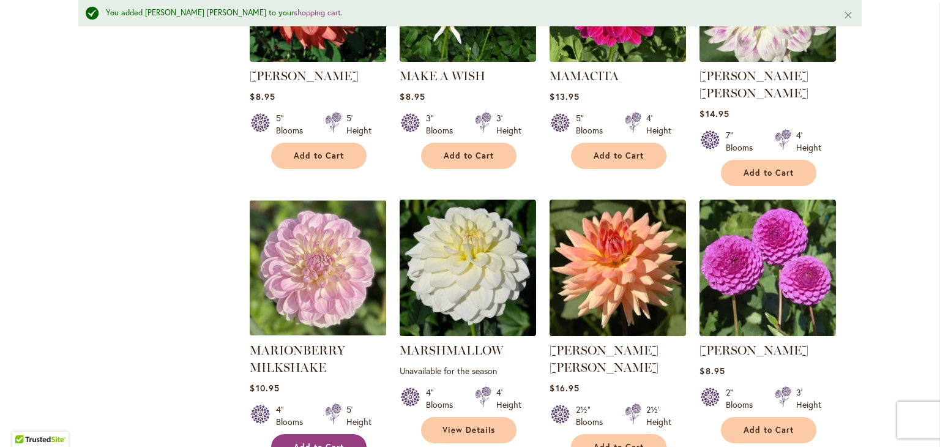
click at [316, 442] on span "Add to Cart" at bounding box center [319, 447] width 50 height 10
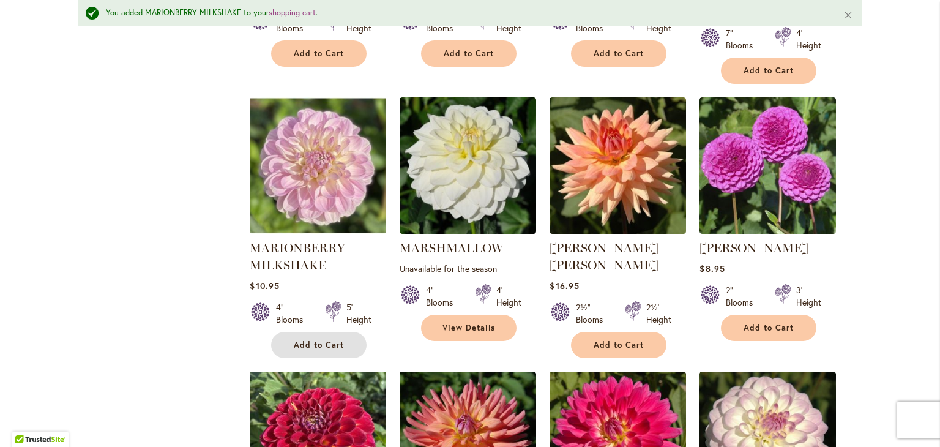
scroll to position [3678, 0]
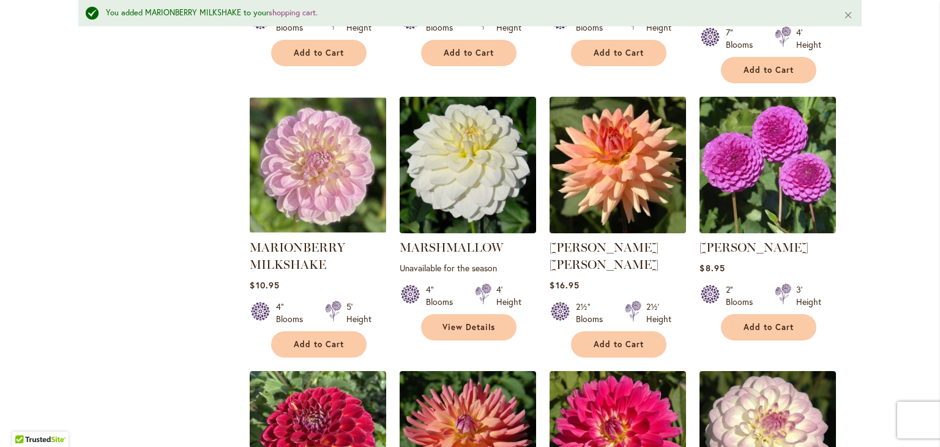
click at [436, 371] on img at bounding box center [468, 439] width 137 height 137
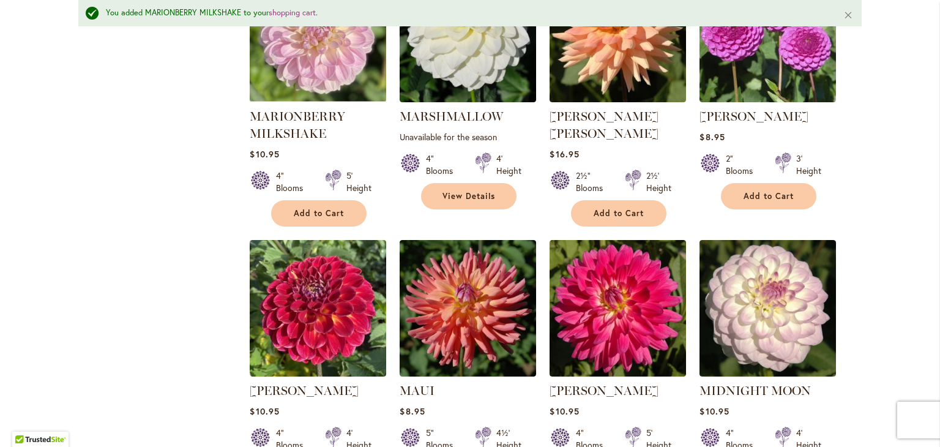
scroll to position [3811, 0]
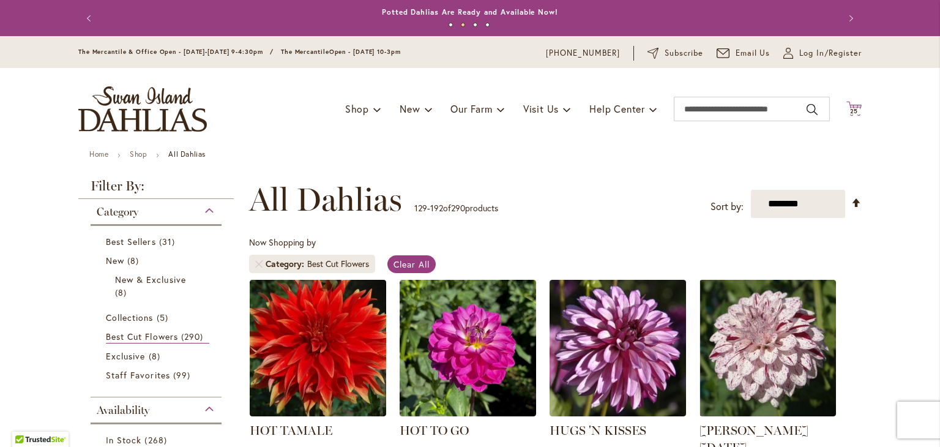
click at [847, 106] on icon at bounding box center [854, 108] width 15 height 15
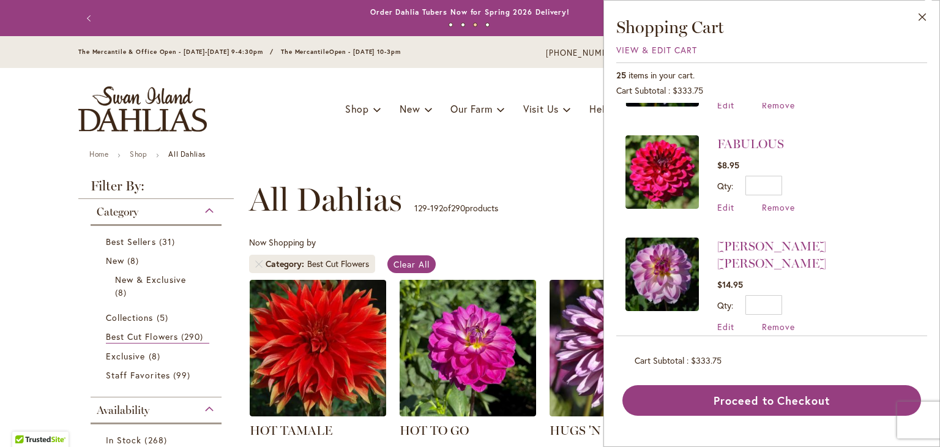
scroll to position [208, 0]
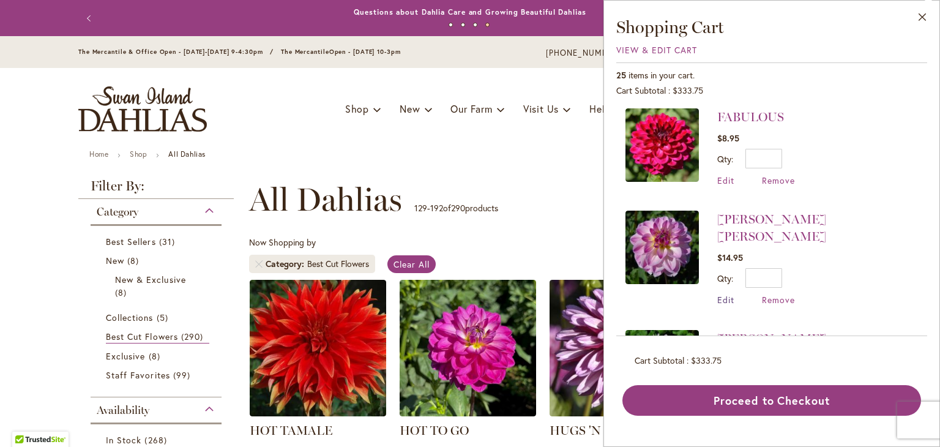
click at [730, 294] on span "Edit" at bounding box center [726, 300] width 17 height 12
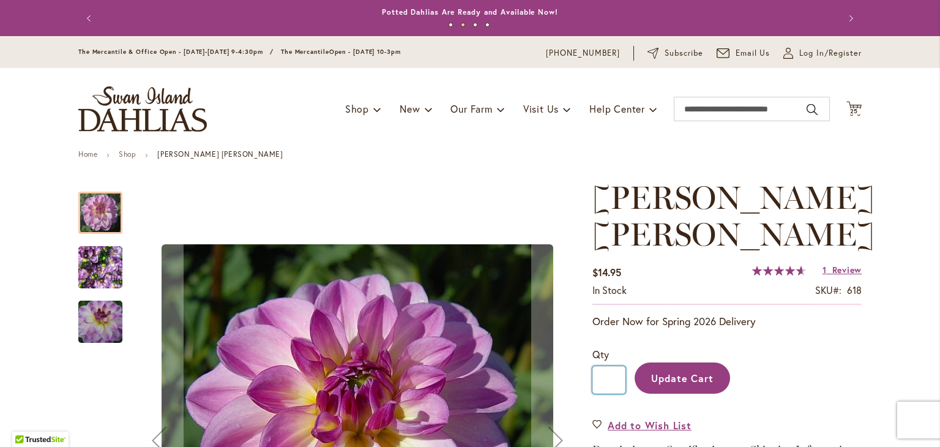
click at [610, 366] on input "*" at bounding box center [609, 380] width 33 height 28
type input "*"
click at [681, 372] on span "Update Cart" at bounding box center [682, 378] width 63 height 13
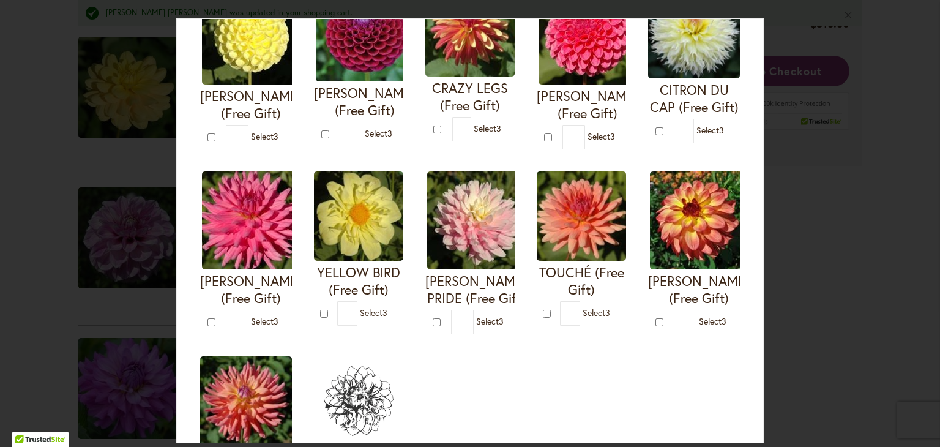
scroll to position [359, 0]
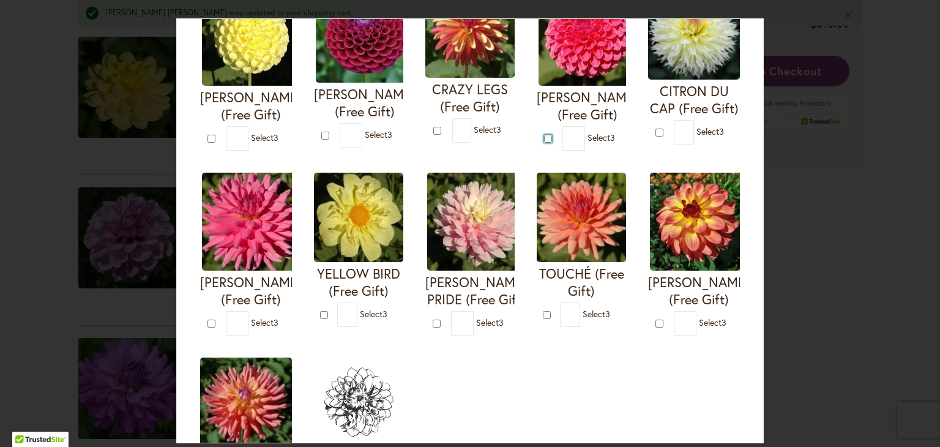
type input "*"
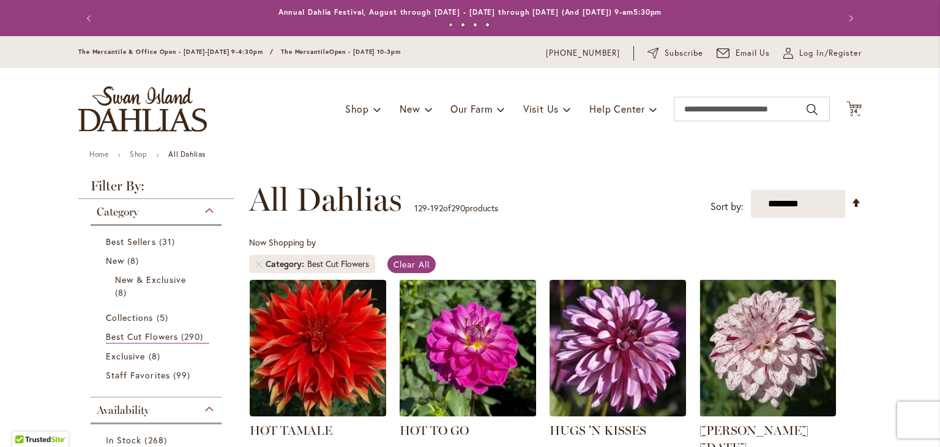
scroll to position [108, 0]
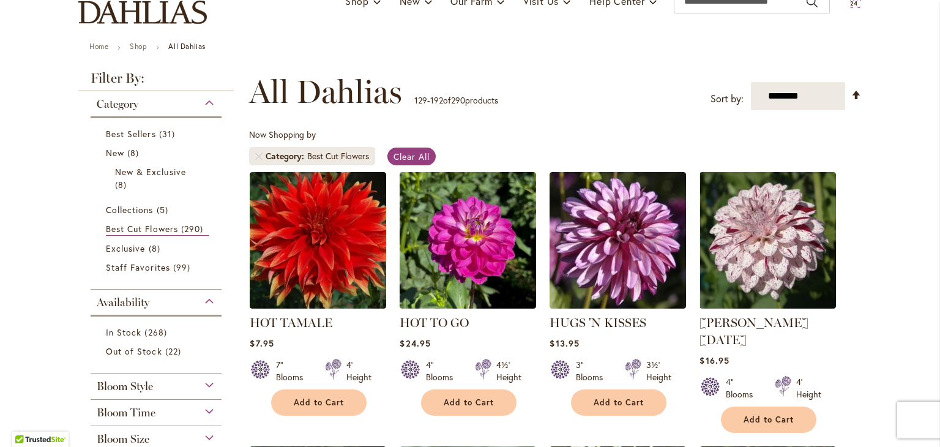
click at [850, 2] on span "24" at bounding box center [854, 3] width 9 height 8
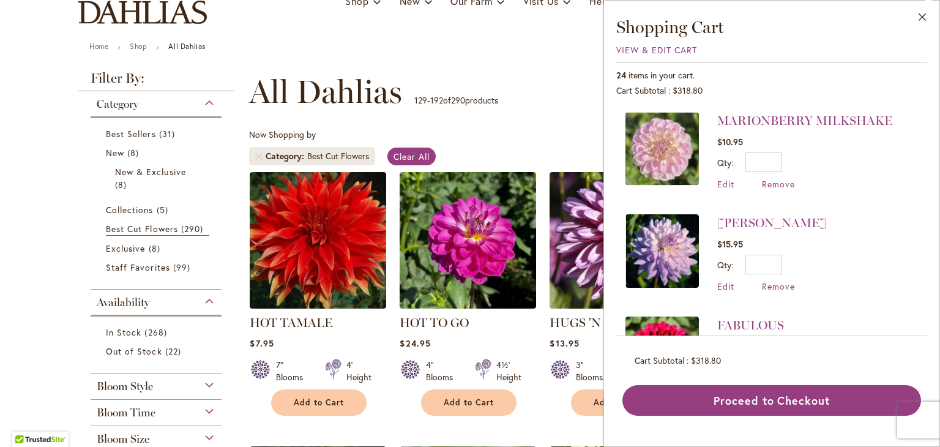
click at [789, 149] on div "$10.95 Qty * Update" at bounding box center [805, 153] width 175 height 37
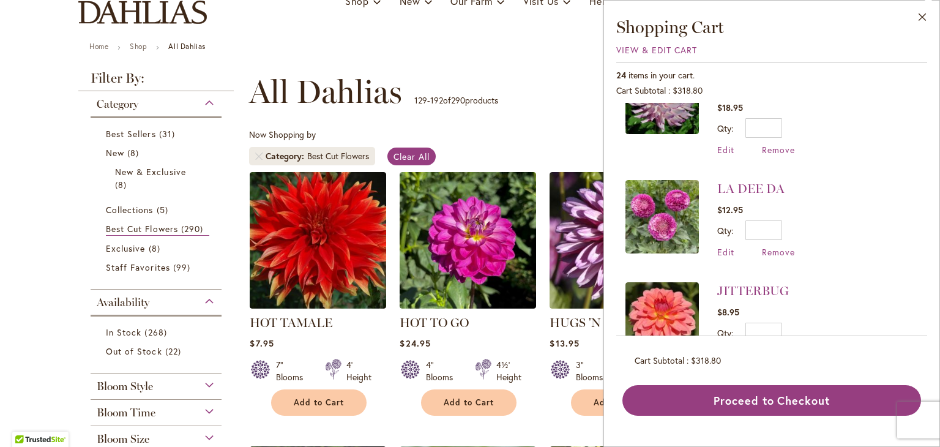
scroll to position [479, 0]
click at [773, 245] on span "Remove" at bounding box center [778, 251] width 33 height 12
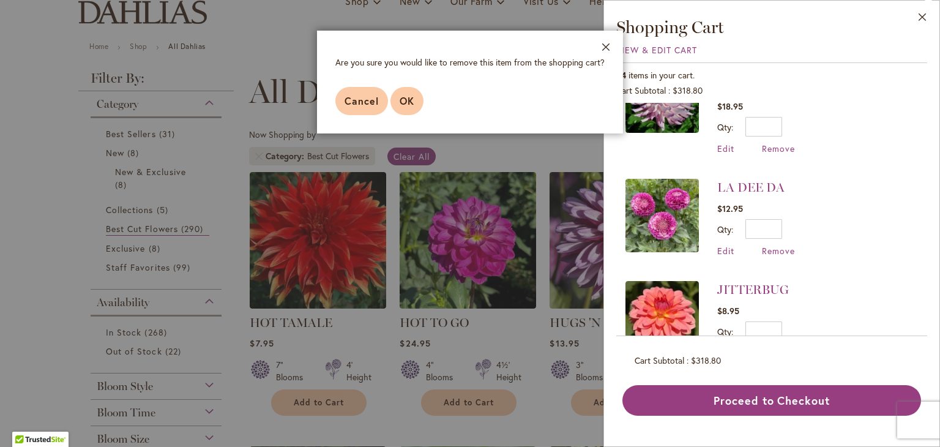
click at [406, 87] on button "OK" at bounding box center [407, 101] width 33 height 28
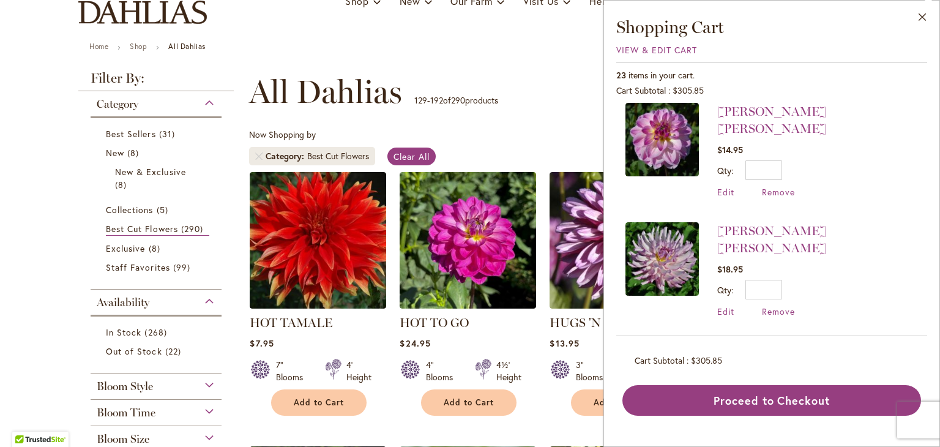
scroll to position [369, 0]
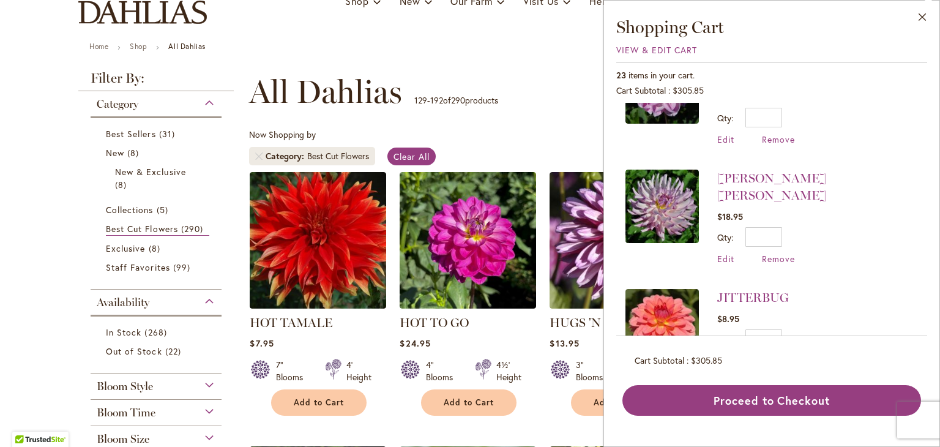
click at [725, 355] on span "Edit" at bounding box center [726, 361] width 17 height 12
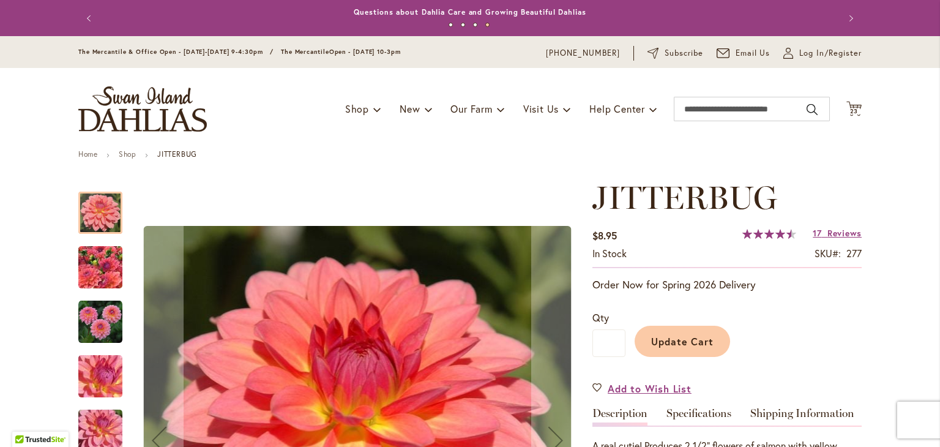
click at [669, 336] on span "Update Cart" at bounding box center [682, 341] width 63 height 13
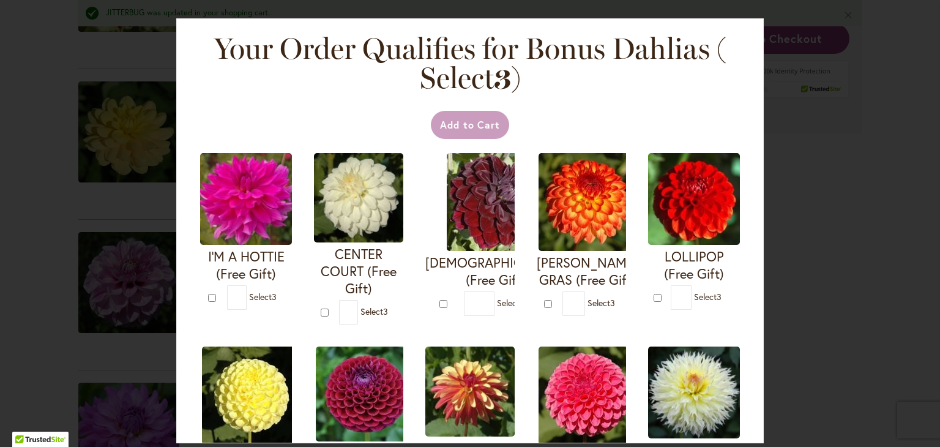
scroll to position [396, 0]
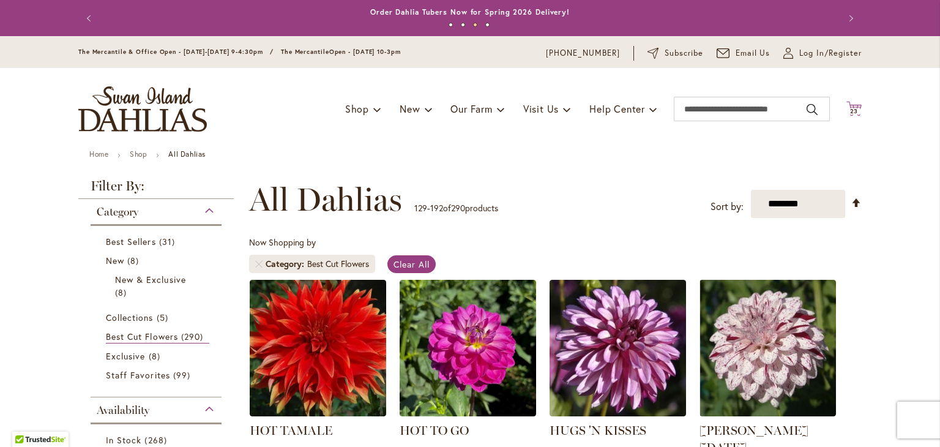
click at [849, 102] on icon "Cart .cls-1 { fill: #231f20; }" at bounding box center [854, 108] width 15 height 15
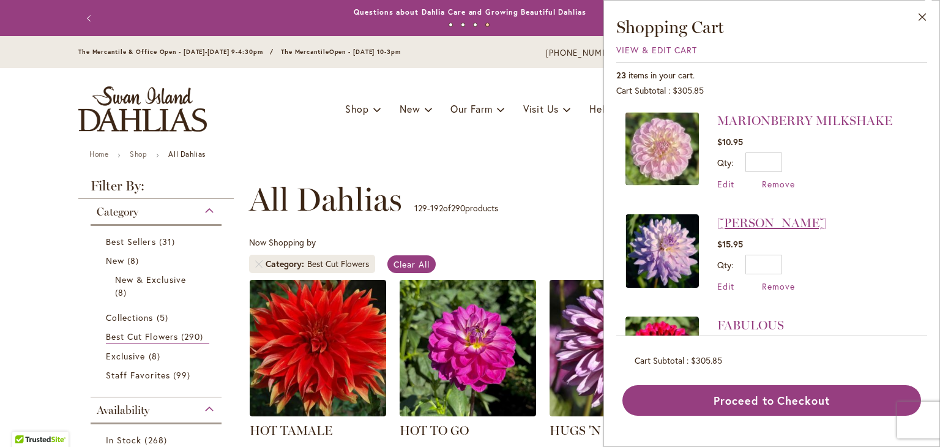
click at [781, 222] on link "[PERSON_NAME]" at bounding box center [772, 223] width 109 height 15
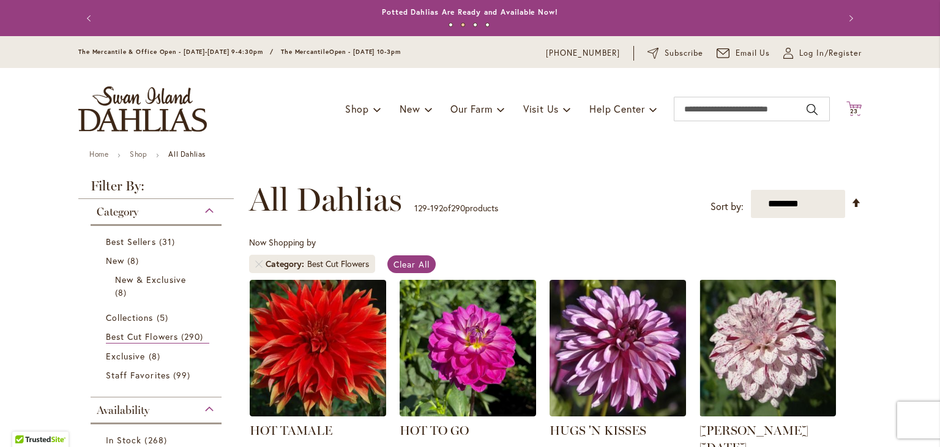
click at [850, 107] on icon "Cart .cls-1 { fill: #231f20; }" at bounding box center [854, 108] width 15 height 15
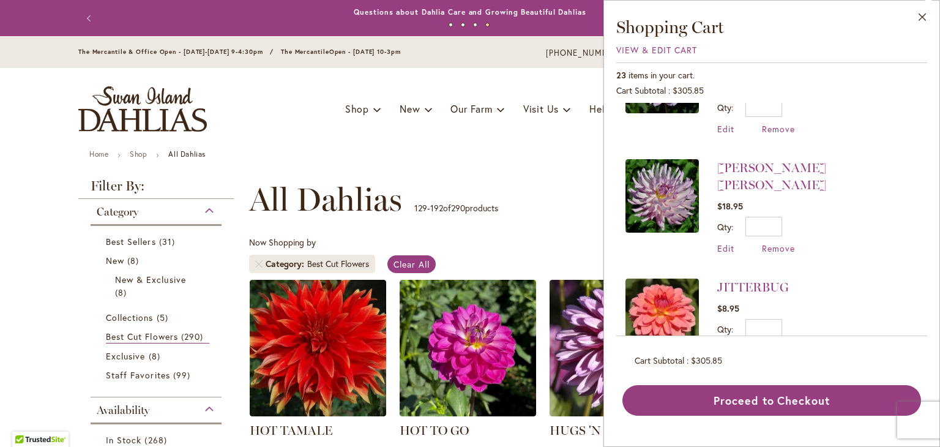
scroll to position [381, 0]
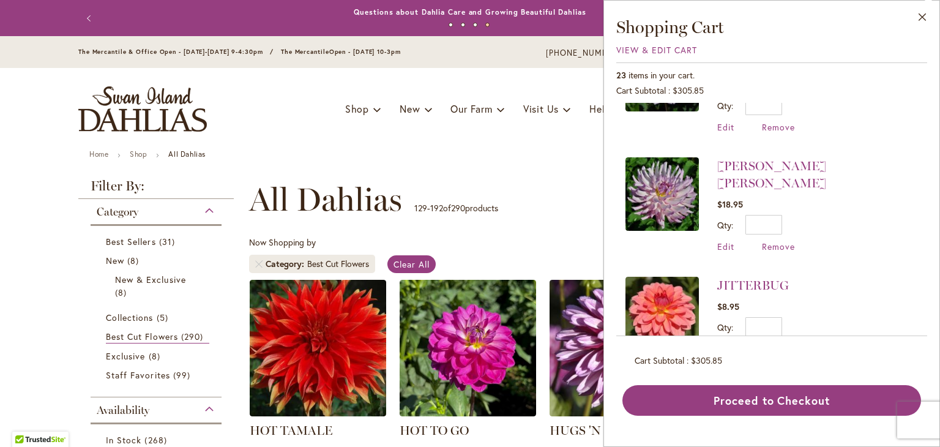
click at [727, 343] on span "Edit" at bounding box center [726, 349] width 17 height 12
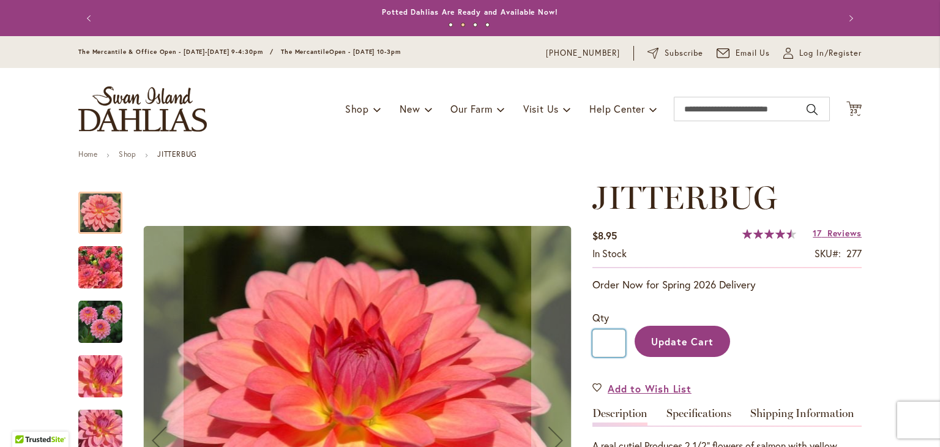
click at [607, 343] on input "*" at bounding box center [609, 343] width 33 height 28
type input "*"
click at [635, 326] on button "Update Cart" at bounding box center [683, 341] width 96 height 31
click at [675, 347] on div "Update Cart" at bounding box center [744, 338] width 236 height 56
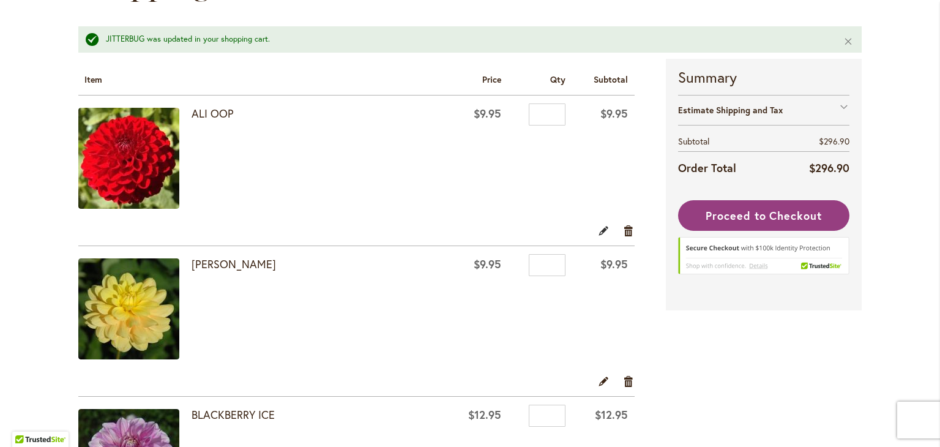
scroll to position [186, 0]
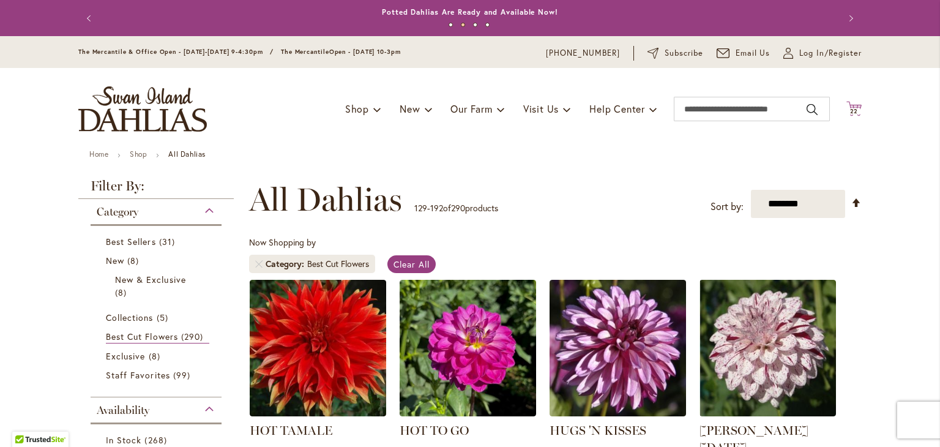
click at [850, 109] on span "22" at bounding box center [854, 111] width 9 height 8
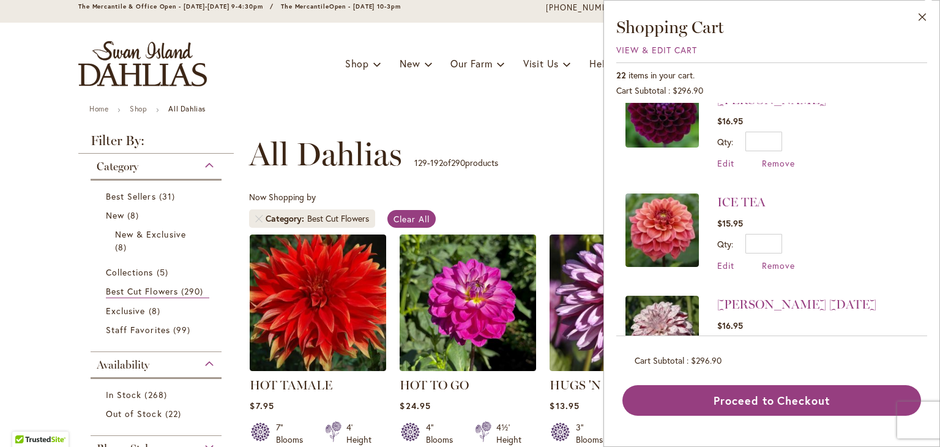
scroll to position [688, 0]
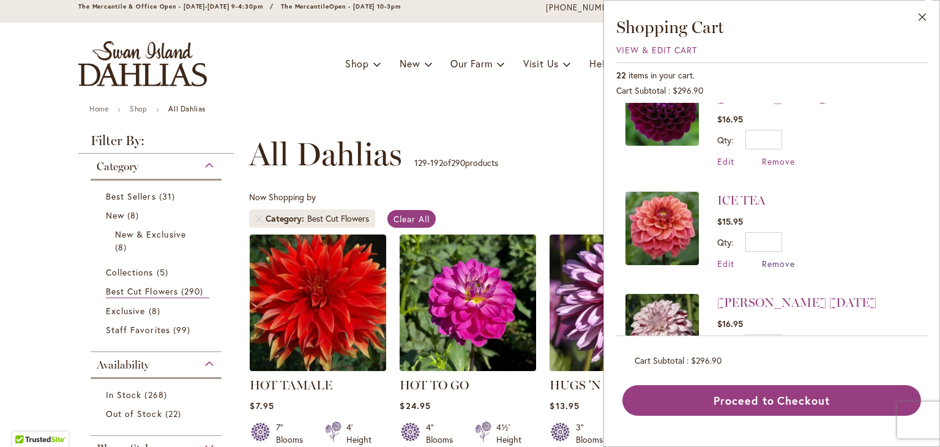
click at [785, 258] on span "Remove" at bounding box center [778, 264] width 33 height 12
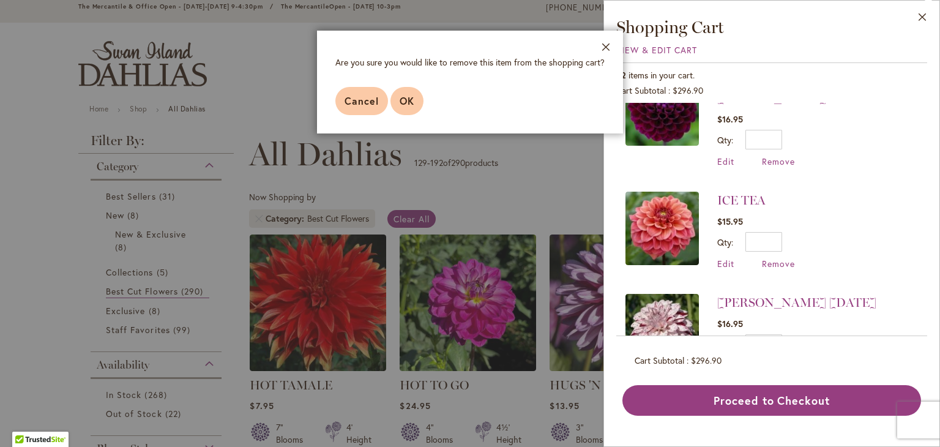
click at [405, 102] on span "OK" at bounding box center [407, 100] width 15 height 13
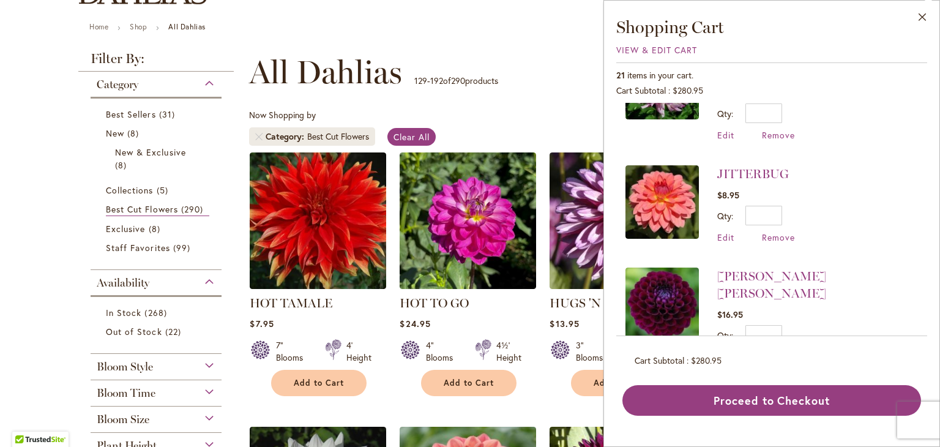
scroll to position [493, 0]
click at [722, 350] on span "Edit" at bounding box center [726, 356] width 17 height 12
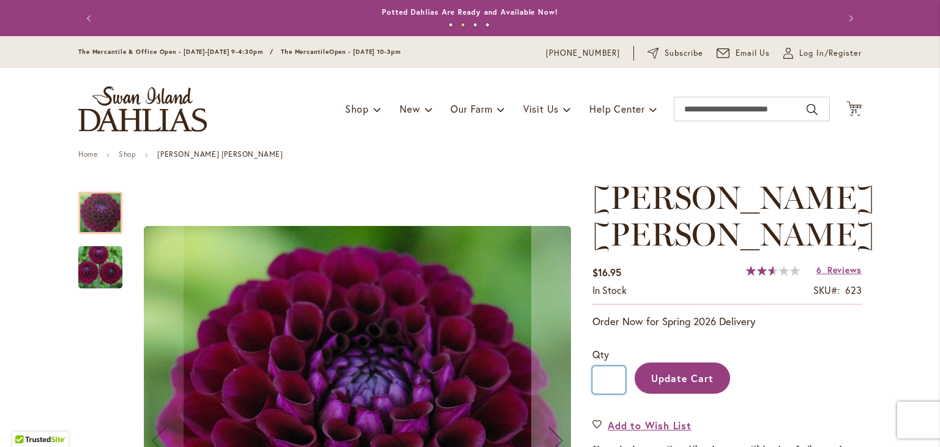
click at [607, 382] on input "*" at bounding box center [609, 380] width 33 height 28
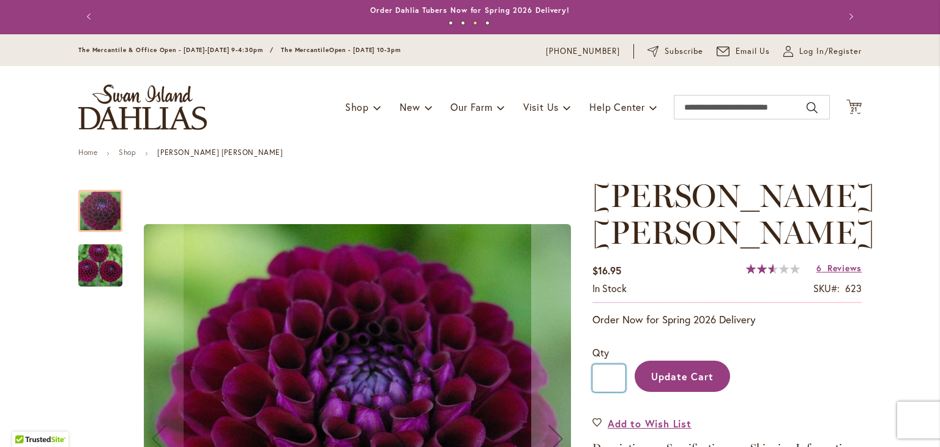
type input "*"
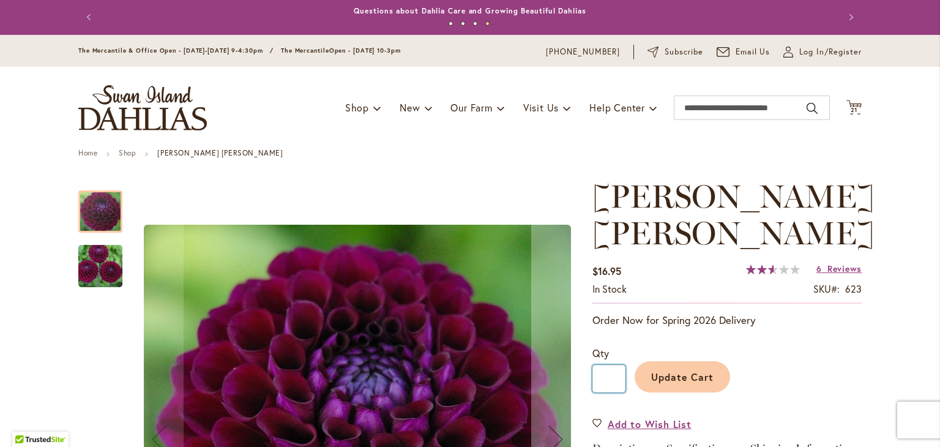
type input "*"
click at [681, 371] on span "Update Cart" at bounding box center [682, 376] width 63 height 13
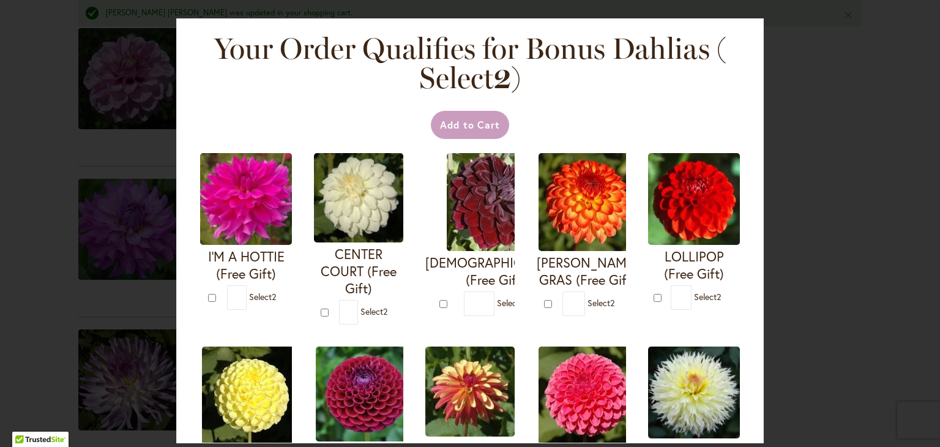
scroll to position [595, 0]
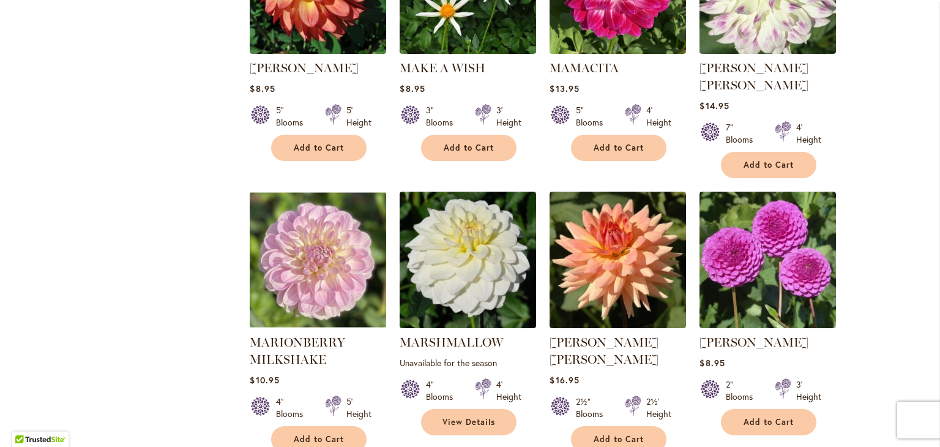
scroll to position [3552, 0]
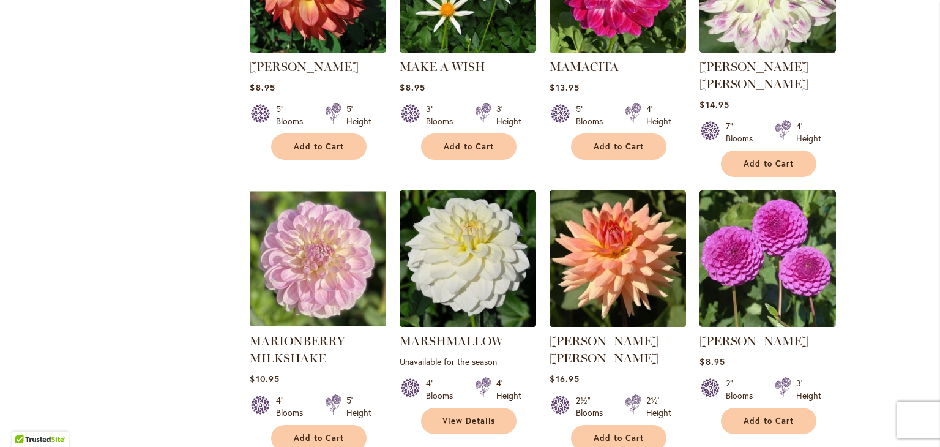
click at [435, 332] on div "MARSHMALLOW Rating: 100% 1 Review Unavailable for the season 4" Blooms 4' Height" at bounding box center [468, 380] width 137 height 96
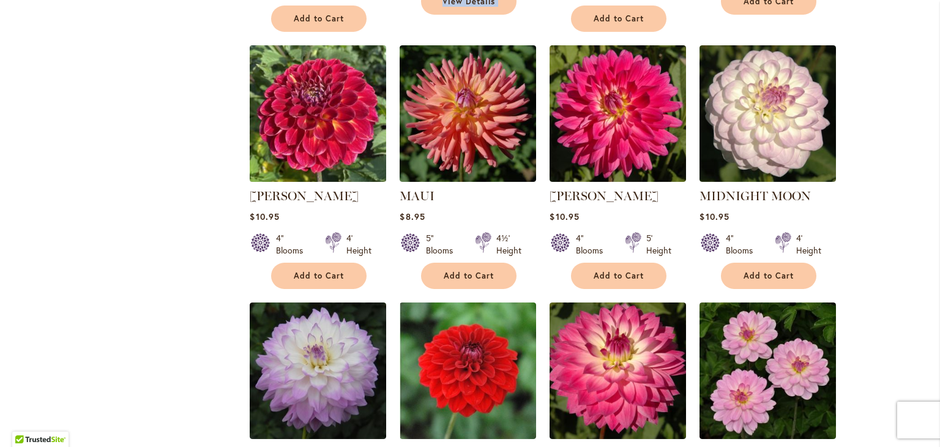
scroll to position [3972, 0]
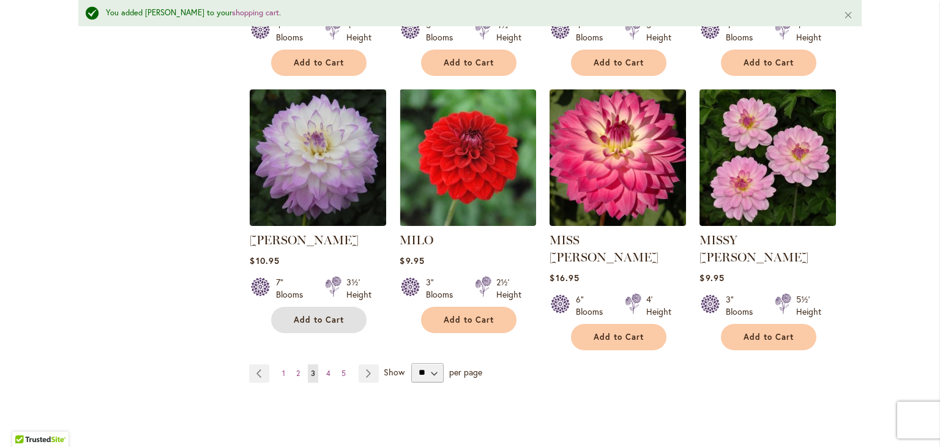
scroll to position [4218, 0]
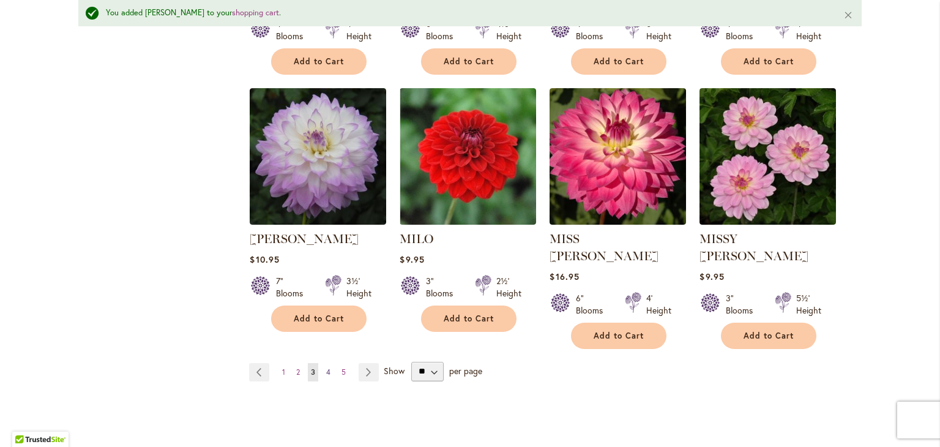
click at [326, 367] on span "4" at bounding box center [328, 371] width 4 height 9
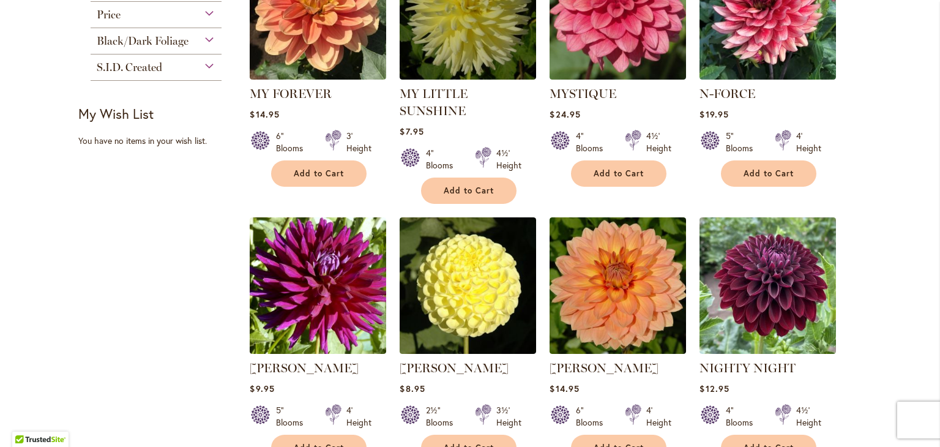
scroll to position [612, 0]
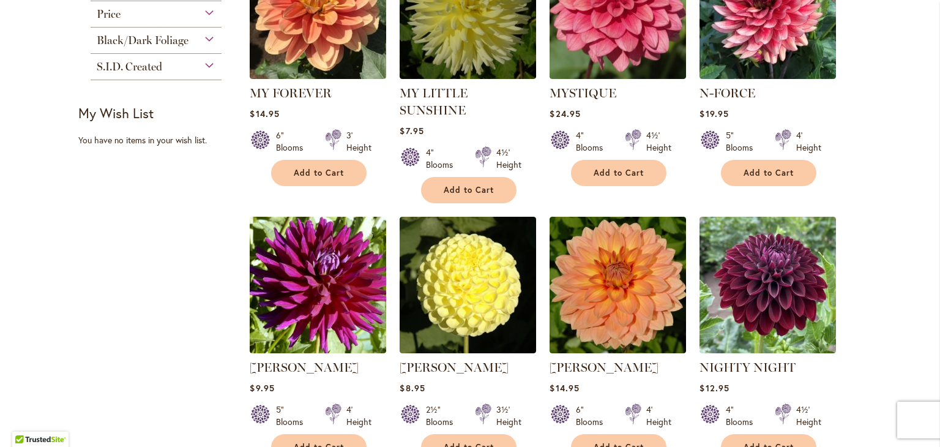
click at [528, 403] on div "3½' Height" at bounding box center [506, 415] width 61 height 24
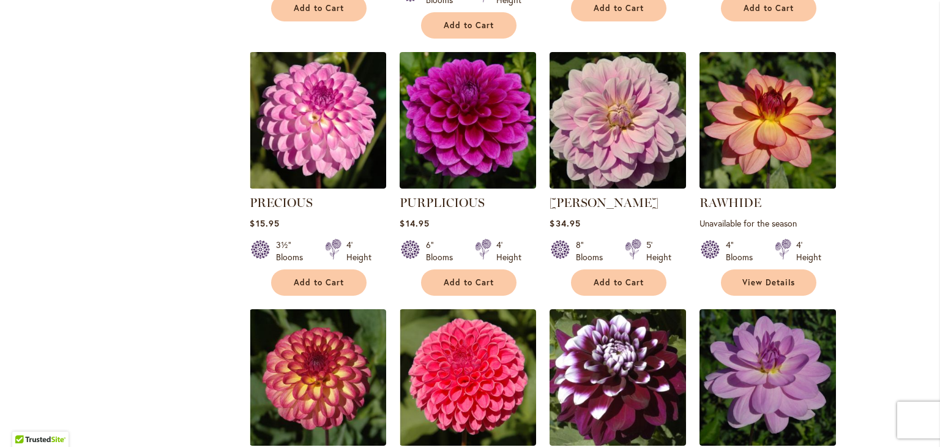
scroll to position [2628, 0]
click at [527, 376] on img at bounding box center [468, 377] width 137 height 137
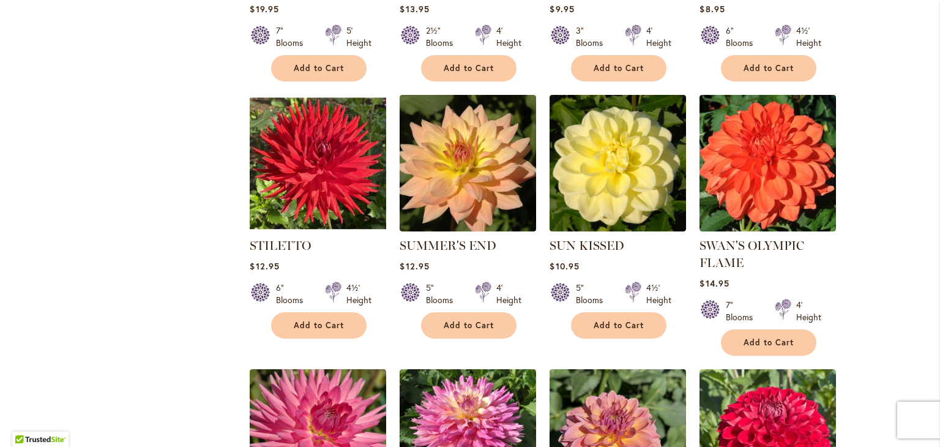
scroll to position [3913, 0]
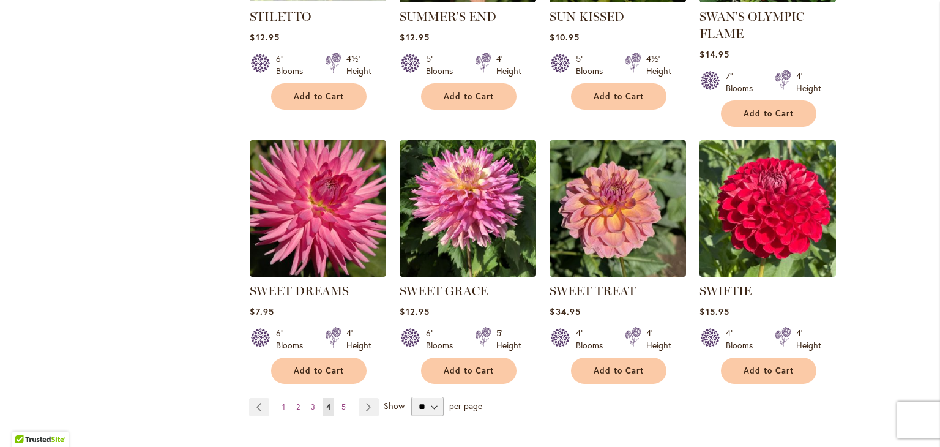
scroll to position [4109, 0]
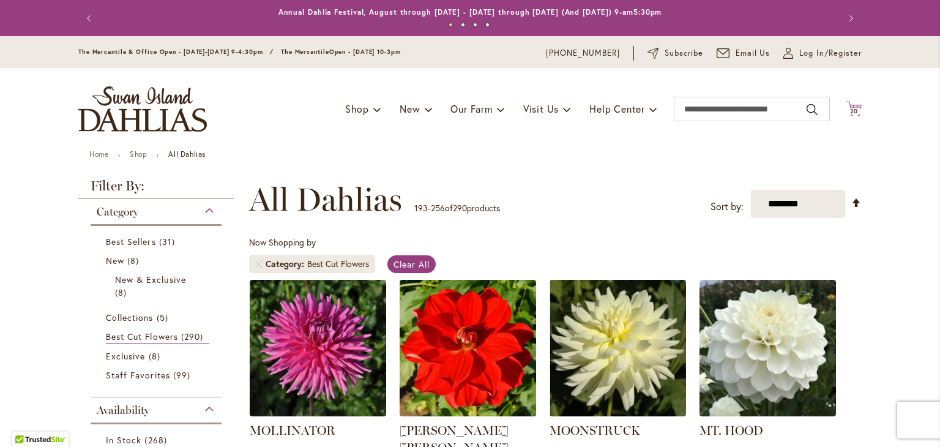
click at [848, 103] on icon "Cart .cls-1 { fill: #231f20; }" at bounding box center [854, 108] width 15 height 15
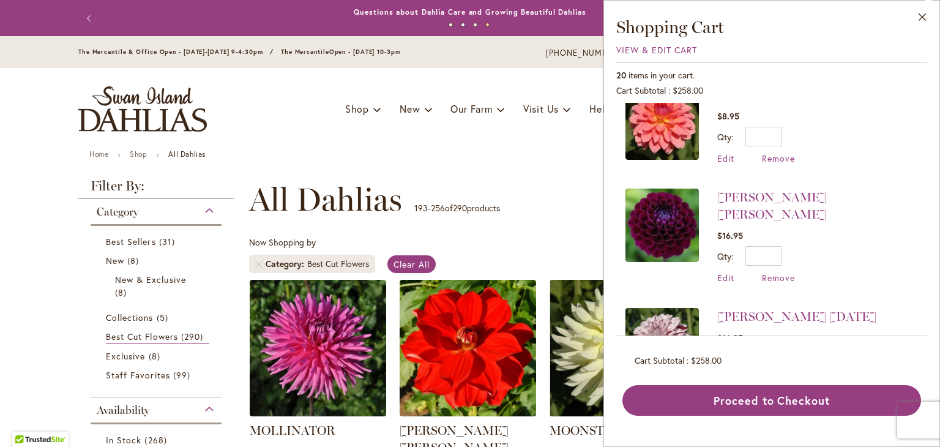
scroll to position [675, 0]
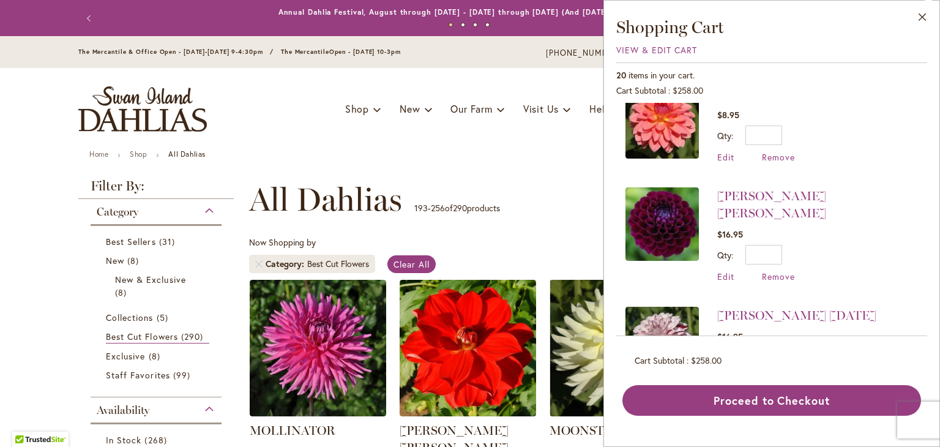
click at [724, 373] on span "Edit" at bounding box center [726, 379] width 17 height 12
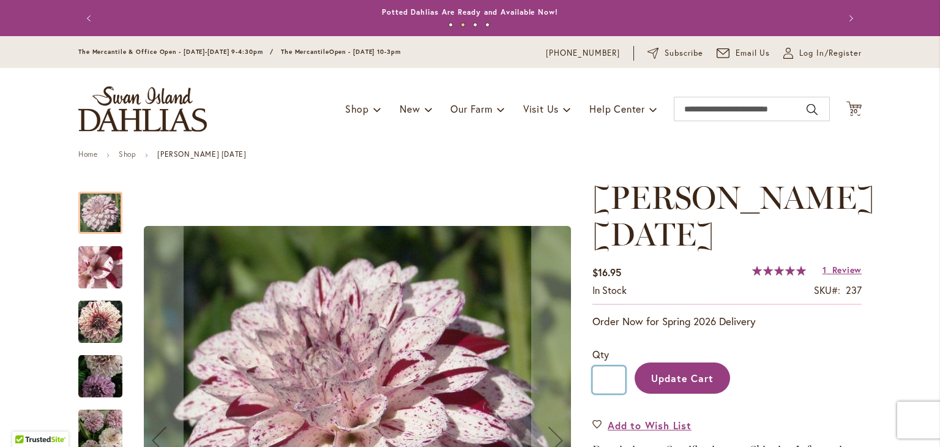
click at [609, 378] on input "*" at bounding box center [609, 380] width 33 height 28
type input "*"
click at [697, 374] on span "Update Cart" at bounding box center [682, 378] width 63 height 13
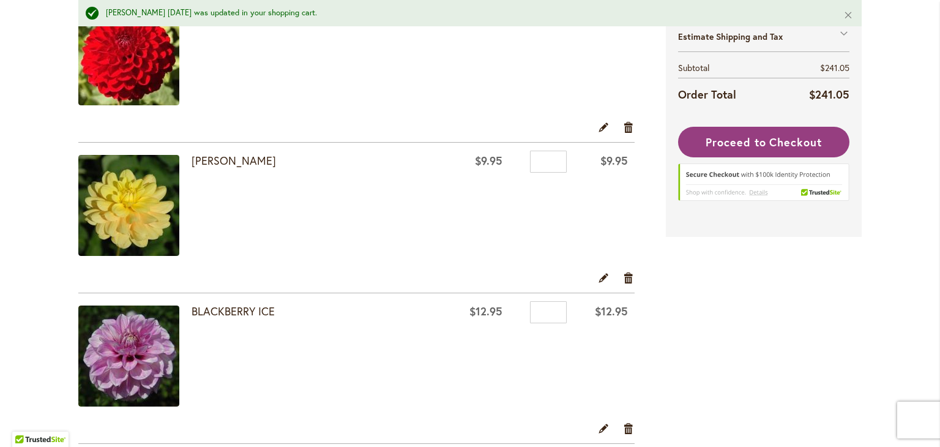
scroll to position [289, 0]
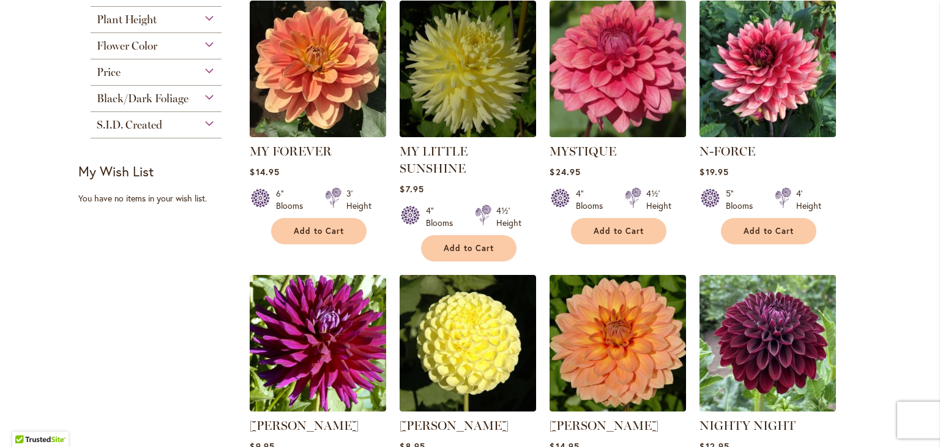
scroll to position [553, 0]
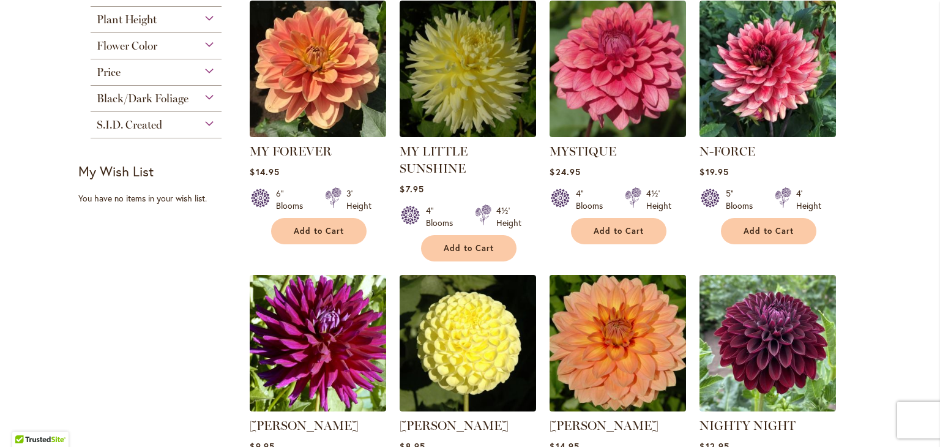
click at [620, 369] on img at bounding box center [618, 342] width 143 height 143
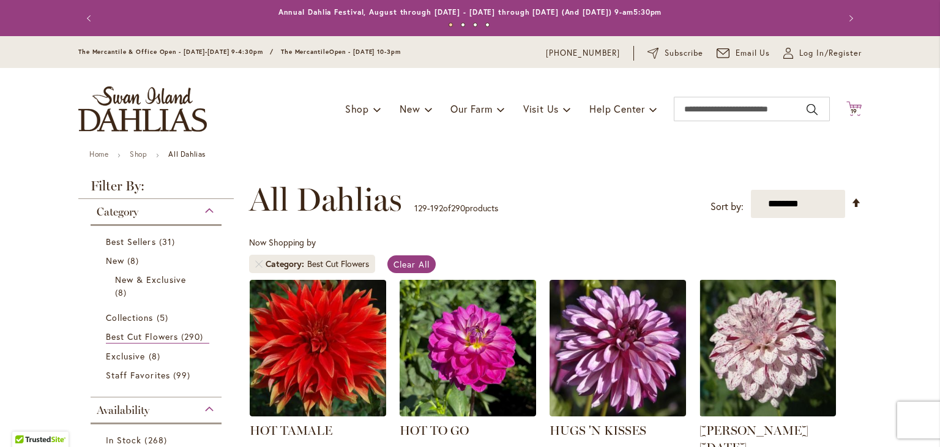
click at [850, 104] on icon at bounding box center [854, 108] width 15 height 15
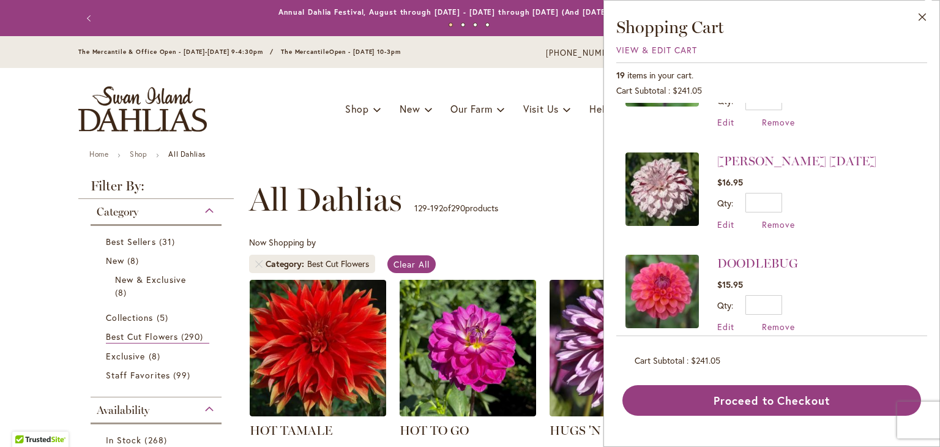
scroll to position [830, 0]
click at [725, 320] on span "Edit" at bounding box center [726, 326] width 17 height 12
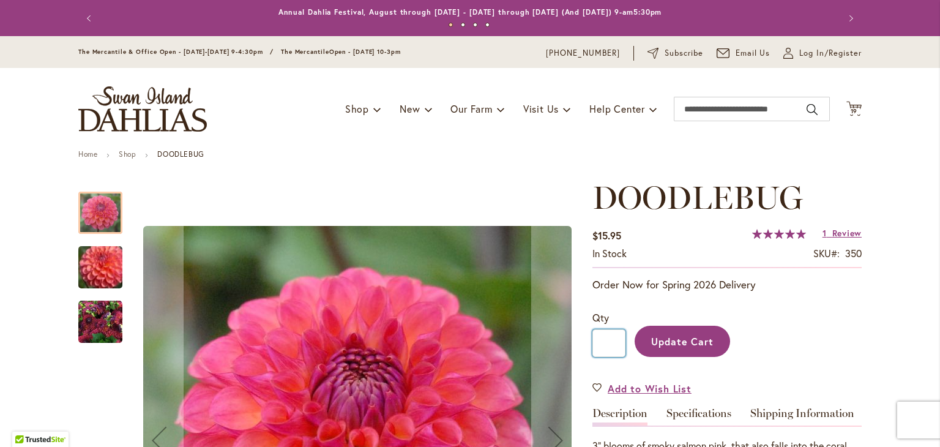
click at [618, 339] on input "*" at bounding box center [609, 343] width 33 height 28
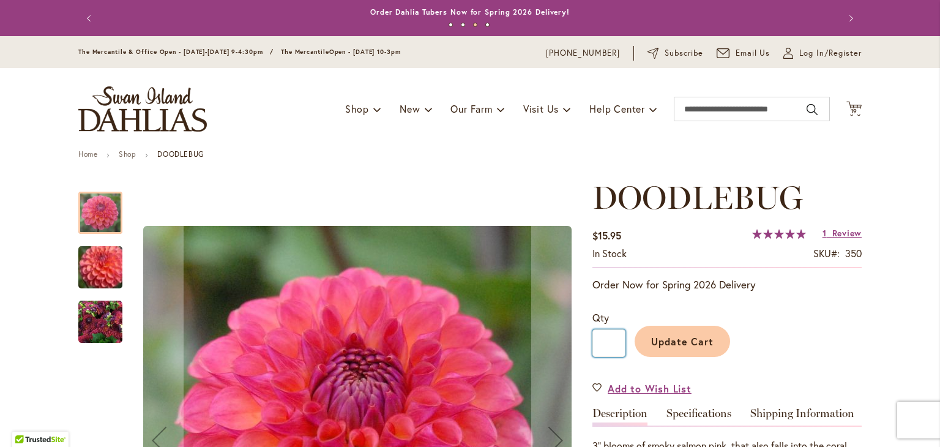
type input "*"
click at [681, 329] on button "Update Cart" at bounding box center [683, 341] width 96 height 31
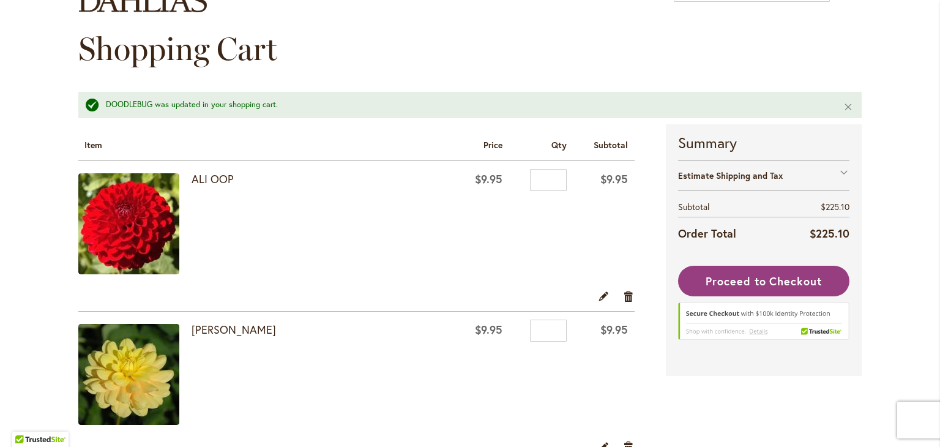
scroll to position [120, 0]
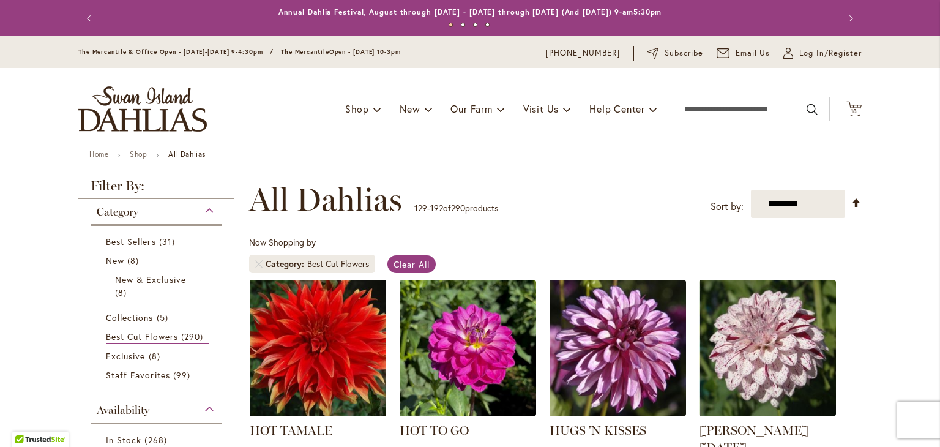
scroll to position [81, 0]
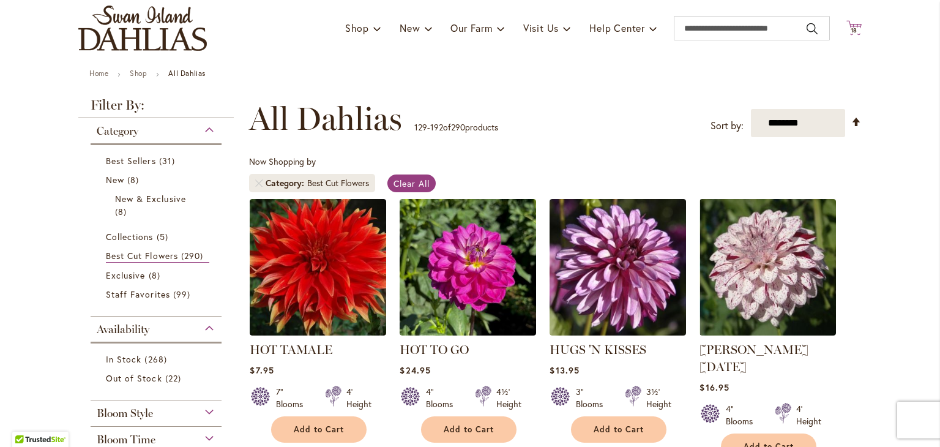
click at [851, 24] on icon "Cart .cls-1 { fill: #231f20; }" at bounding box center [854, 27] width 15 height 15
